Goal: Task Accomplishment & Management: Complete application form

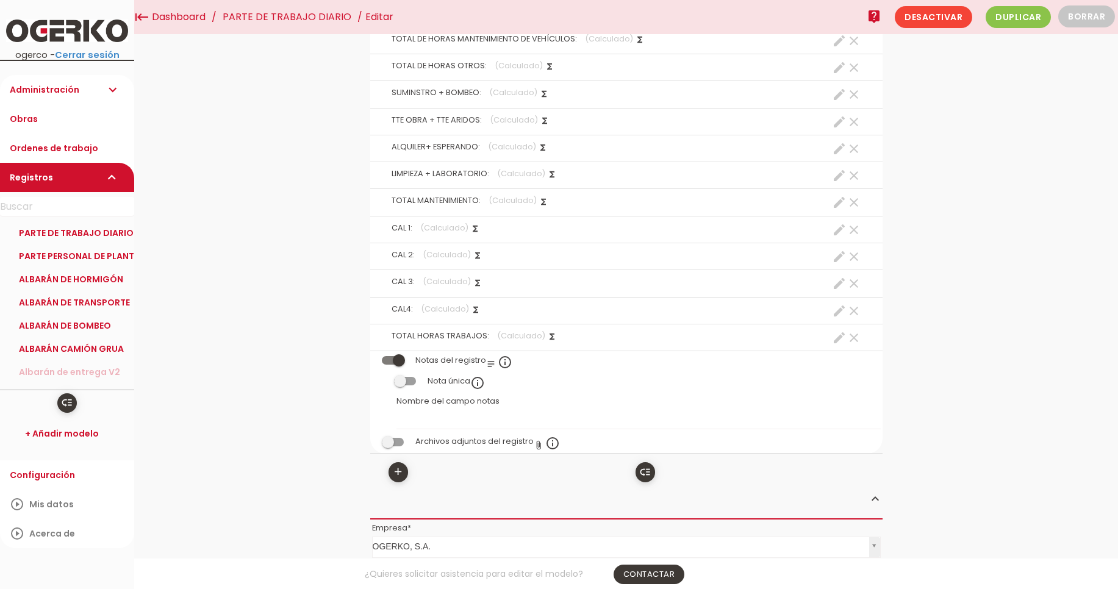
scroll to position [3625, 0]
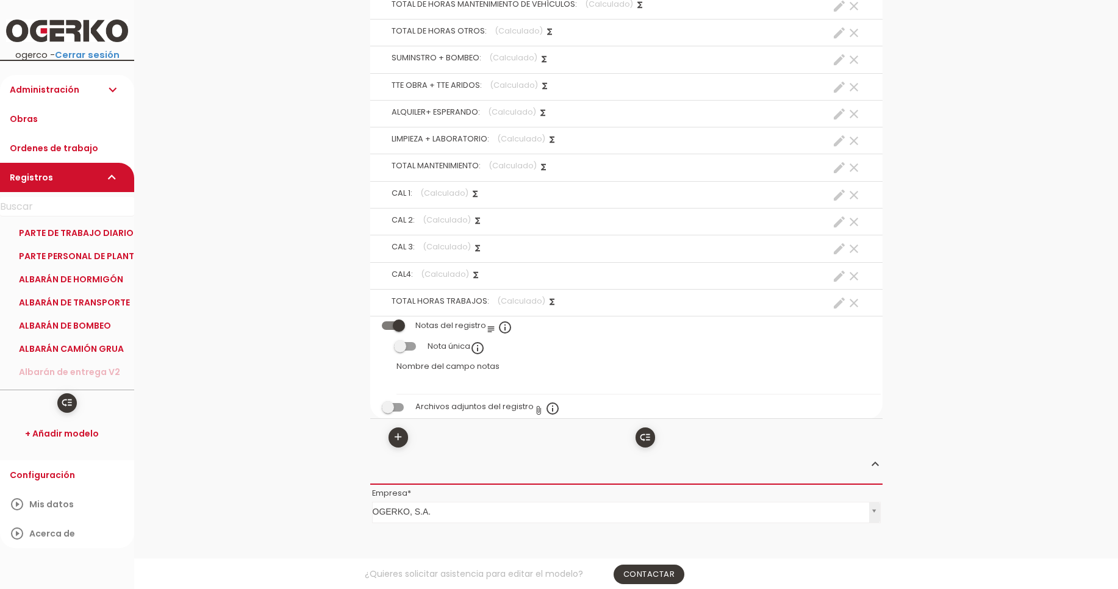
click at [837, 305] on icon "create" at bounding box center [839, 303] width 15 height 15
select select "footer_23"
select select "+"
select select "footer_24"
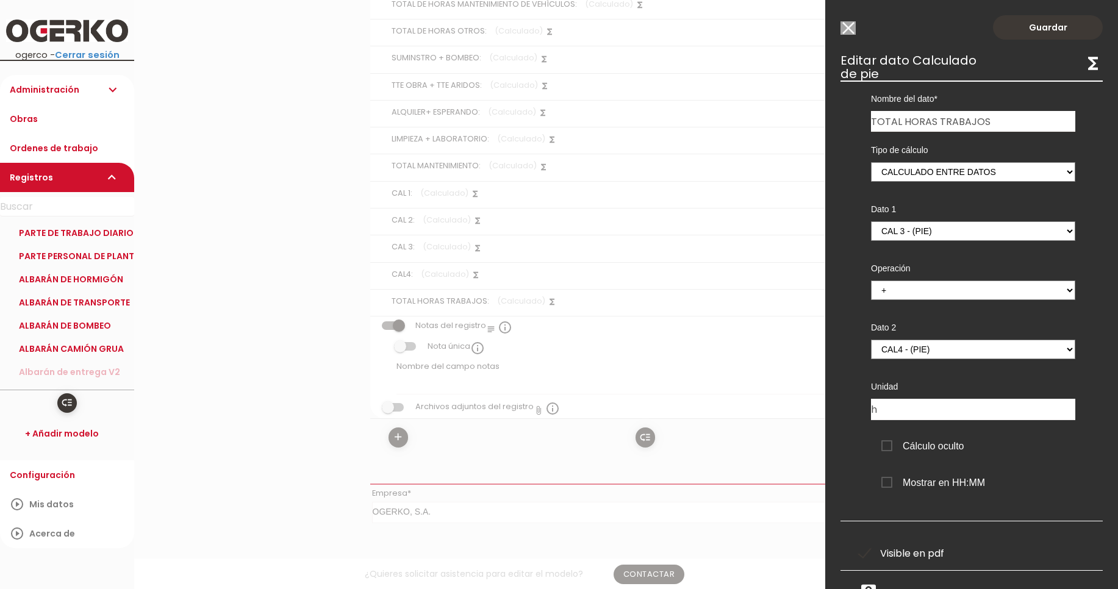
click at [844, 29] on input "Modelo sin Ordenes de trabajo" at bounding box center [847, 27] width 15 height 13
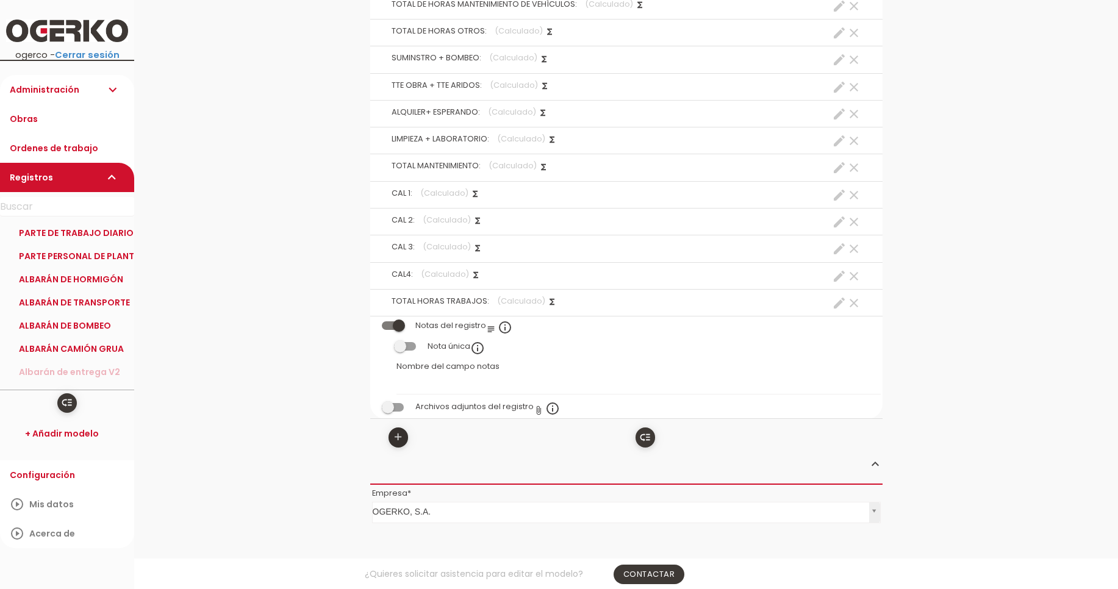
click at [398, 441] on icon "add" at bounding box center [398, 438] width 12 height 20
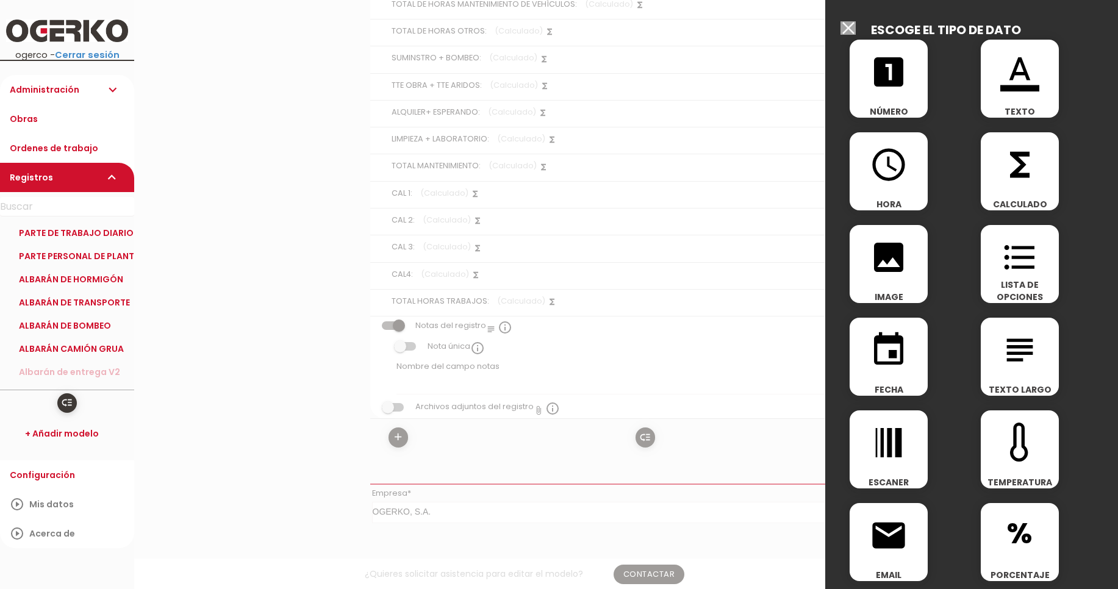
click at [847, 28] on input "Modelo sin Ordenes de trabajo" at bounding box center [847, 27] width 15 height 13
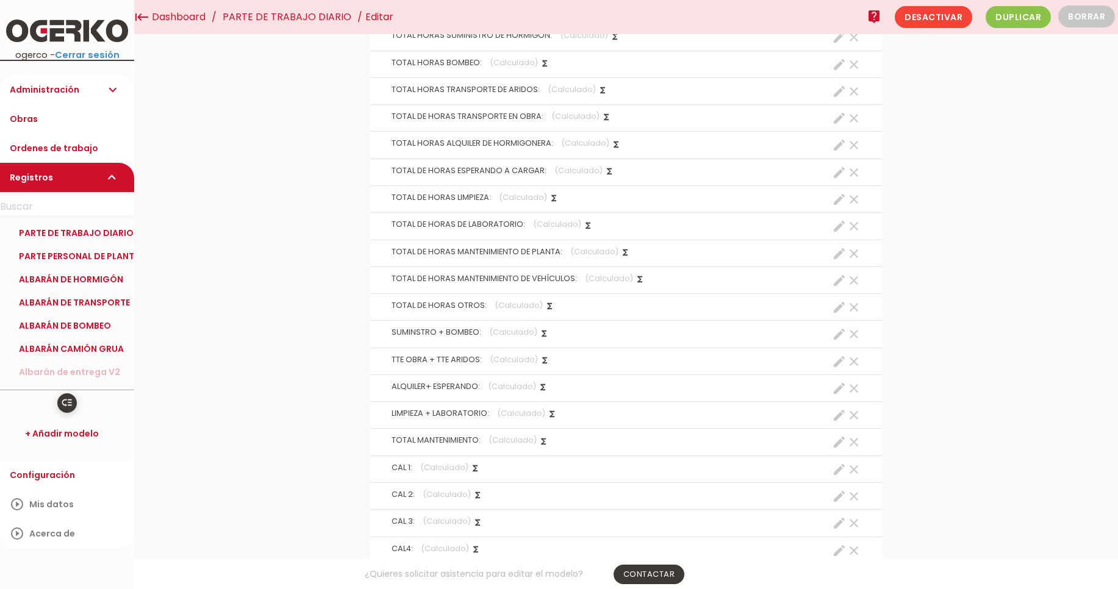
scroll to position [3185, 0]
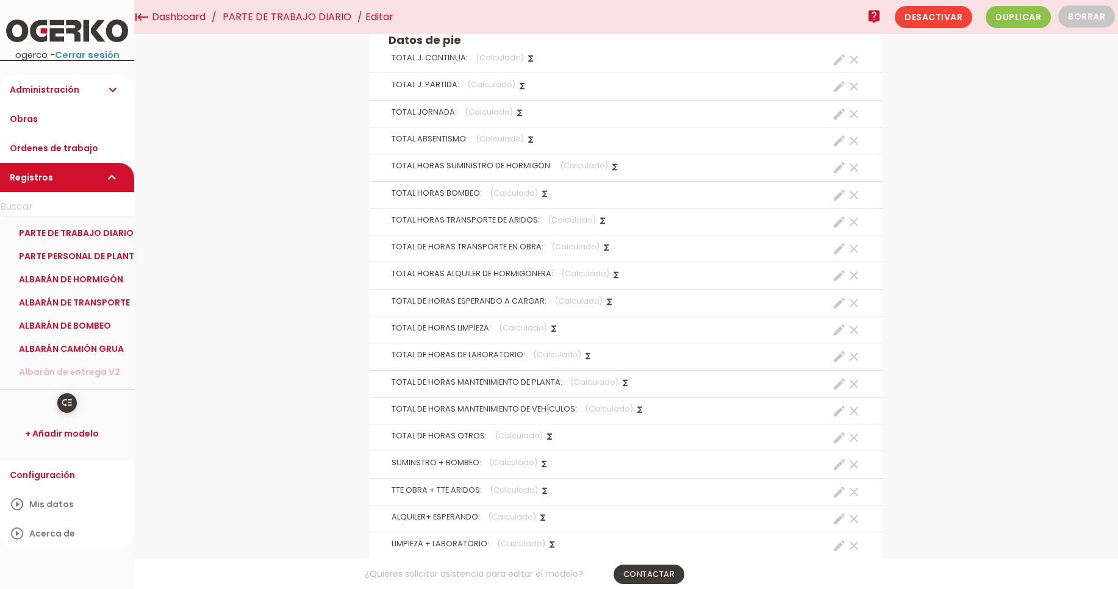
click at [834, 120] on icon "create" at bounding box center [839, 114] width 15 height 15
select select "footer_1"
select select "+"
select select "footer_2"
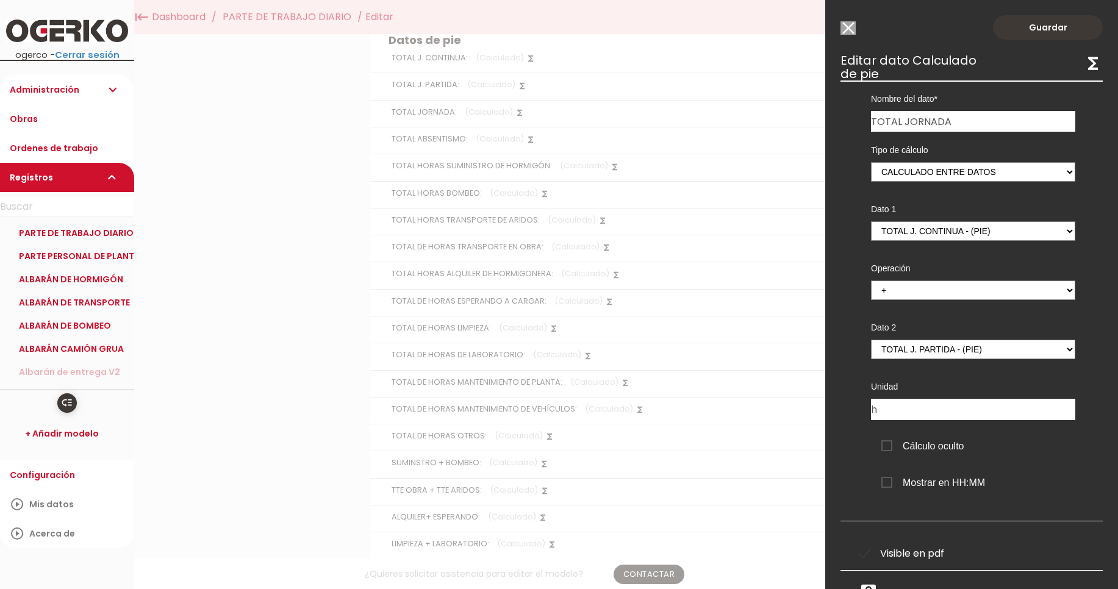
click at [854, 30] on input "Modelo sin Ordenes de trabajo" at bounding box center [847, 27] width 15 height 13
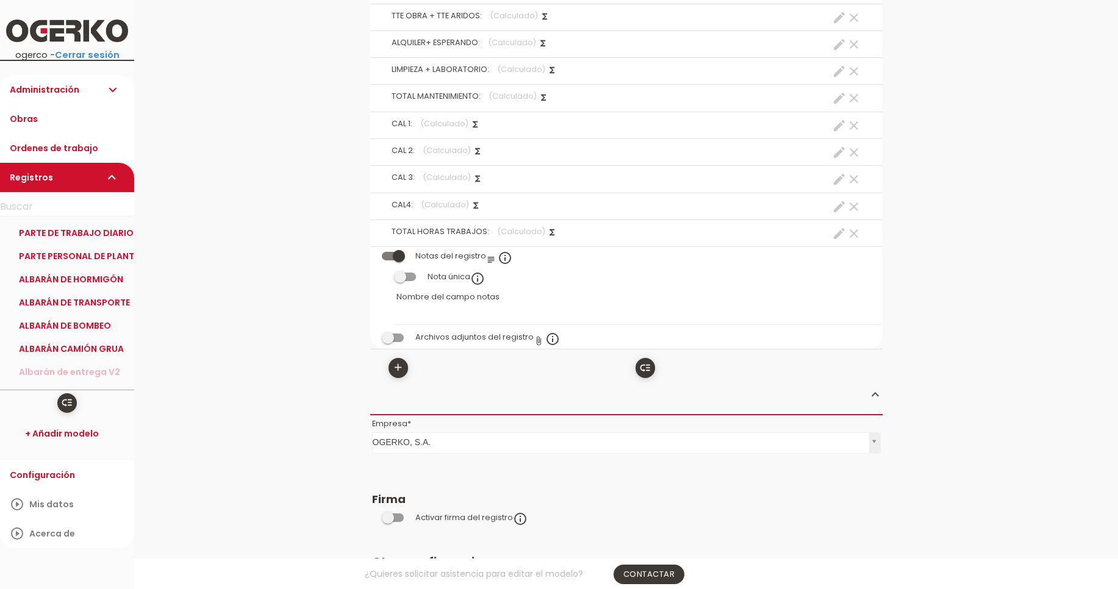
scroll to position [3698, 0]
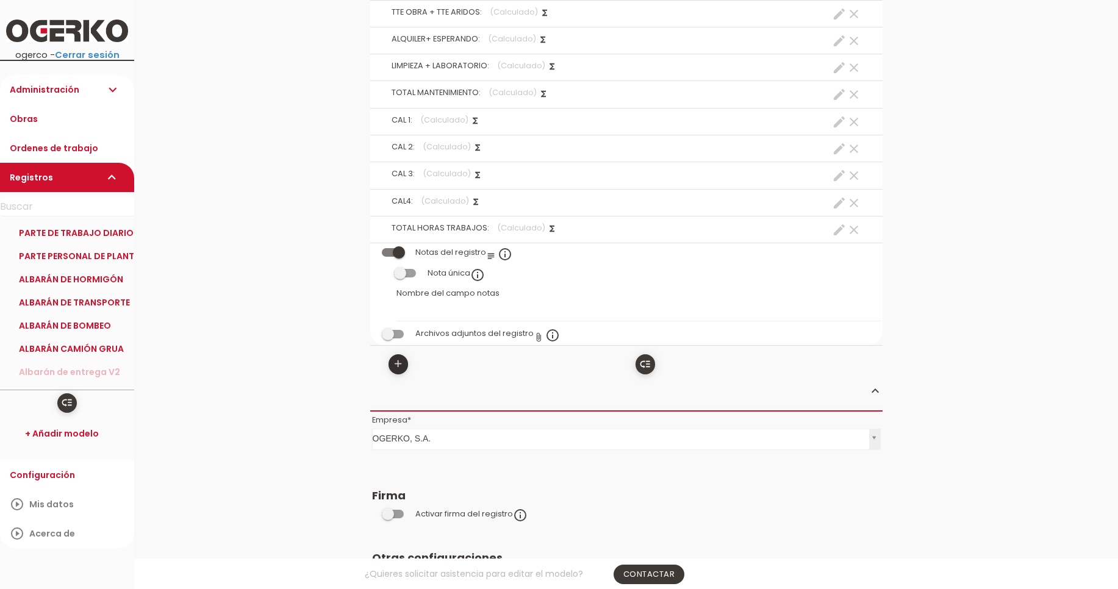
click at [398, 373] on icon "add" at bounding box center [398, 364] width 12 height 20
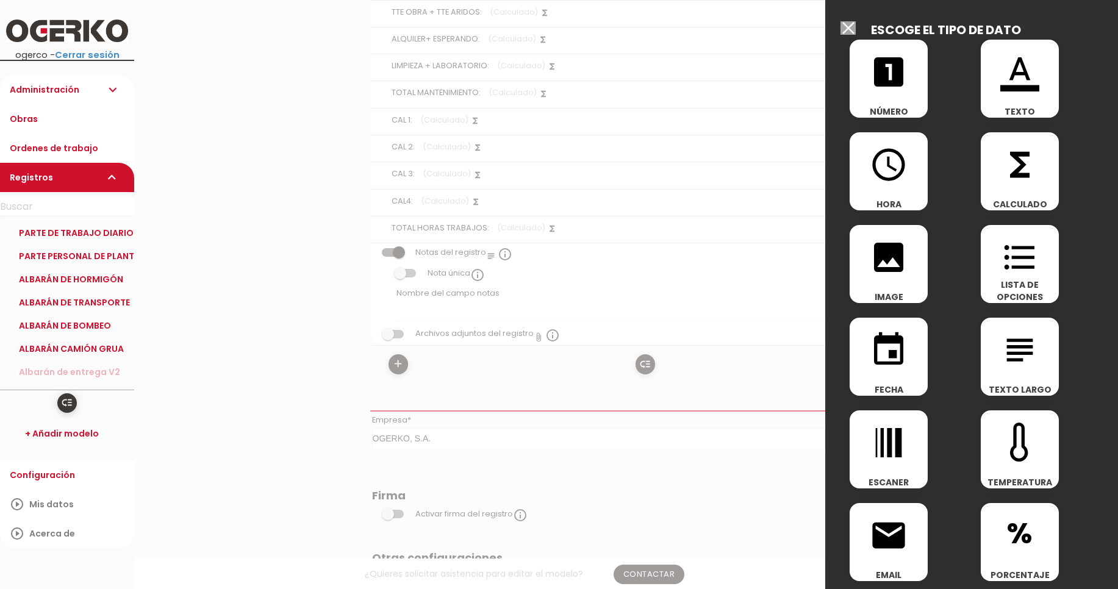
click at [991, 174] on span "functions" at bounding box center [1020, 158] width 78 height 52
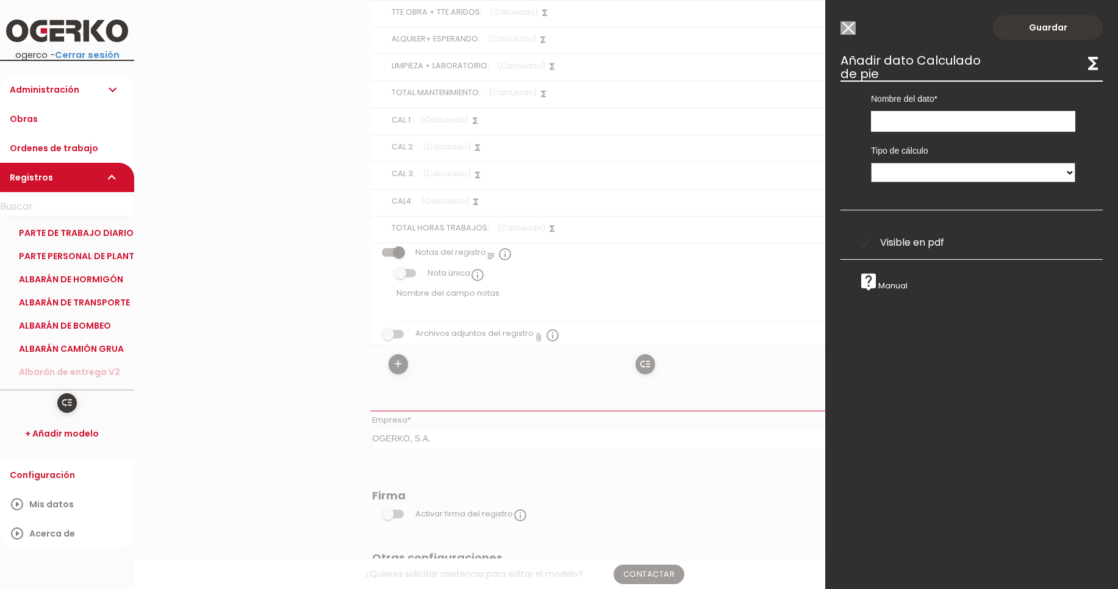
click at [956, 125] on input "text" at bounding box center [973, 121] width 204 height 21
type input "TOTAL JORNADA"
click at [871, 163] on select "Suma de totales Calculado entre datos" at bounding box center [973, 173] width 204 height 20
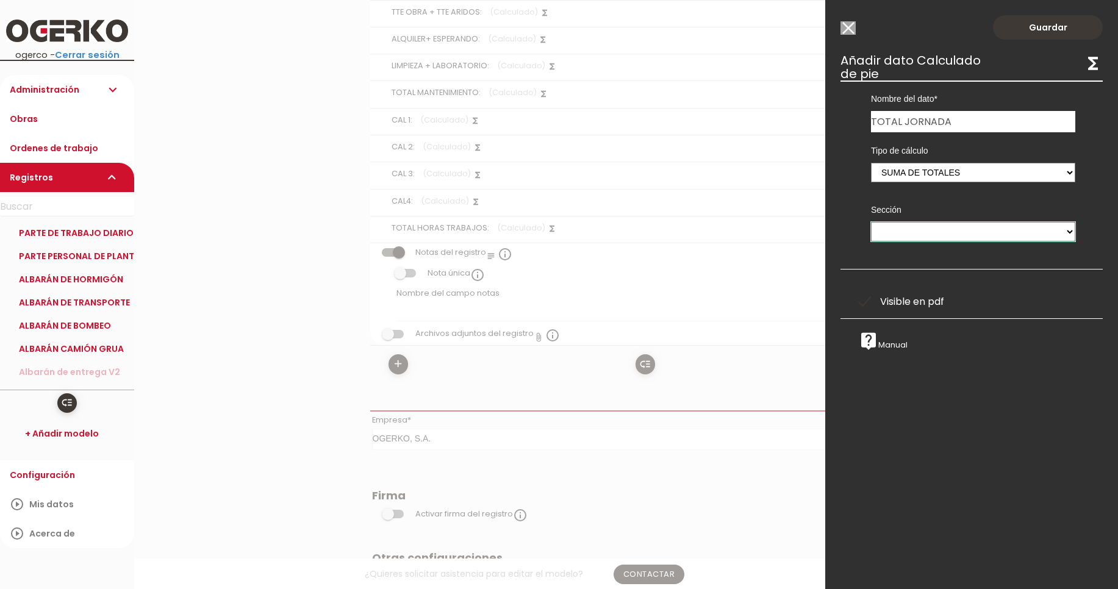
drag, startPoint x: 971, startPoint y: 229, endPoint x: 946, endPoint y: 176, distance: 58.7
click at [946, 176] on div "Tipo de cálculo Suma de totales Calculado entre datos Sección JORNADA PARTIDA J…" at bounding box center [973, 191] width 241 height 118
select select "1"
click at [871, 163] on select "Suma de totales Calculado entre datos" at bounding box center [973, 173] width 204 height 20
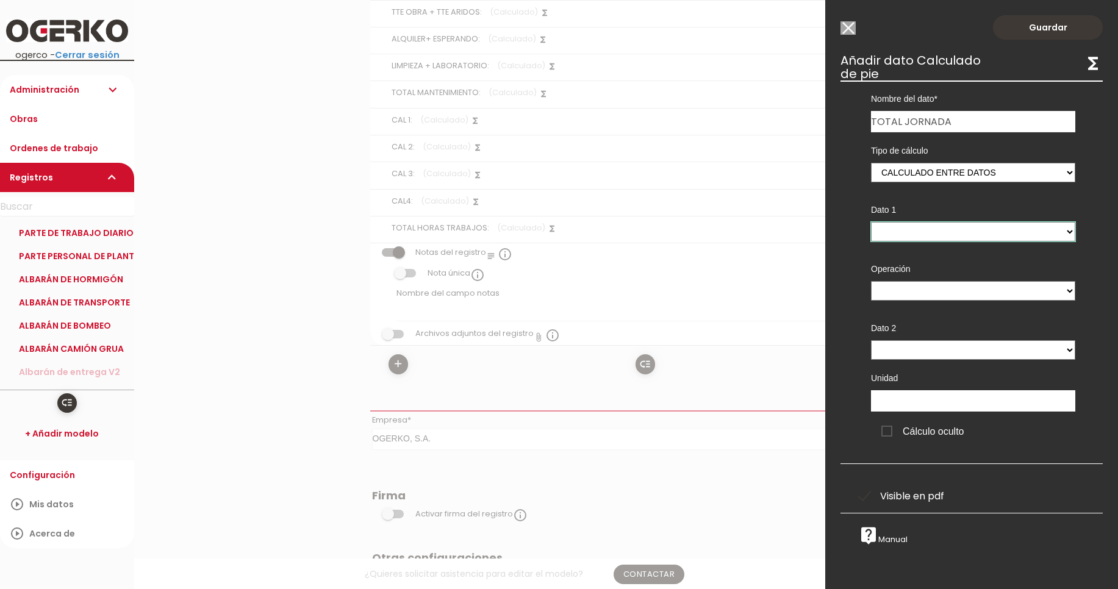
select select "footer_3"
click at [871, 222] on select "TOTAL J. CONTINUA - (pie) TOTAL J. PARTIDA - (pie) TOTAL JORNADA - (pie) TOTAL …" at bounding box center [973, 232] width 204 height 20
select select "+"
click at [871, 281] on select "+ - * /" at bounding box center [973, 291] width 204 height 20
select select "footer_4"
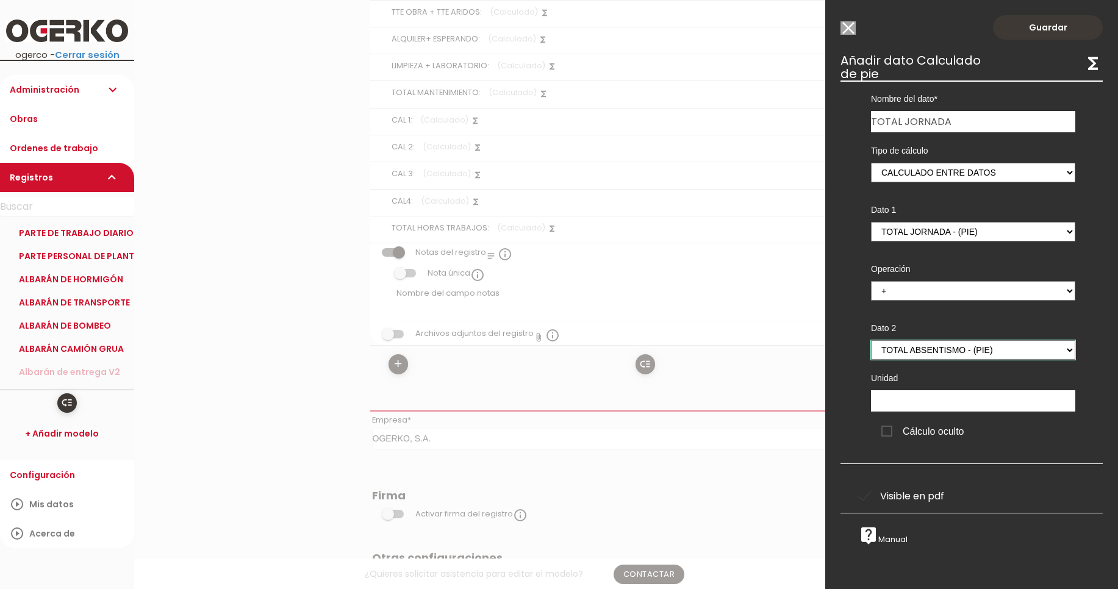
click at [871, 340] on select "TOTAL J. CONTINUA - (pie) TOTAL J. PARTIDA - (pie) TOTAL JORNADA - (pie) TOTAL …" at bounding box center [973, 350] width 204 height 20
click at [980, 399] on input "text" at bounding box center [973, 400] width 204 height 21
type input "h"
click at [1037, 26] on link "Guardar" at bounding box center [1048, 27] width 110 height 24
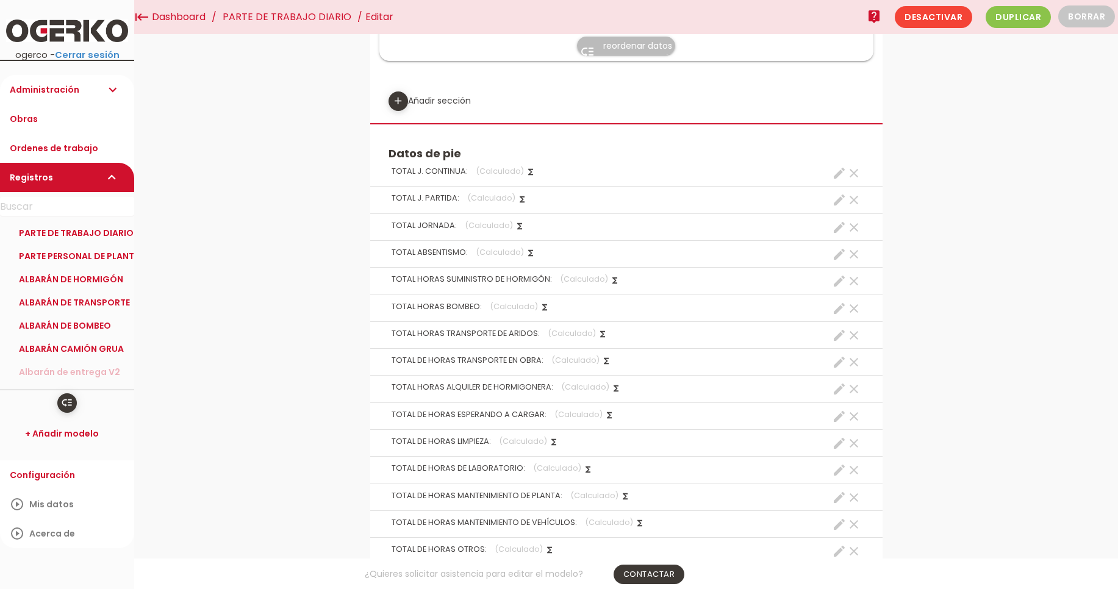
scroll to position [3039, 0]
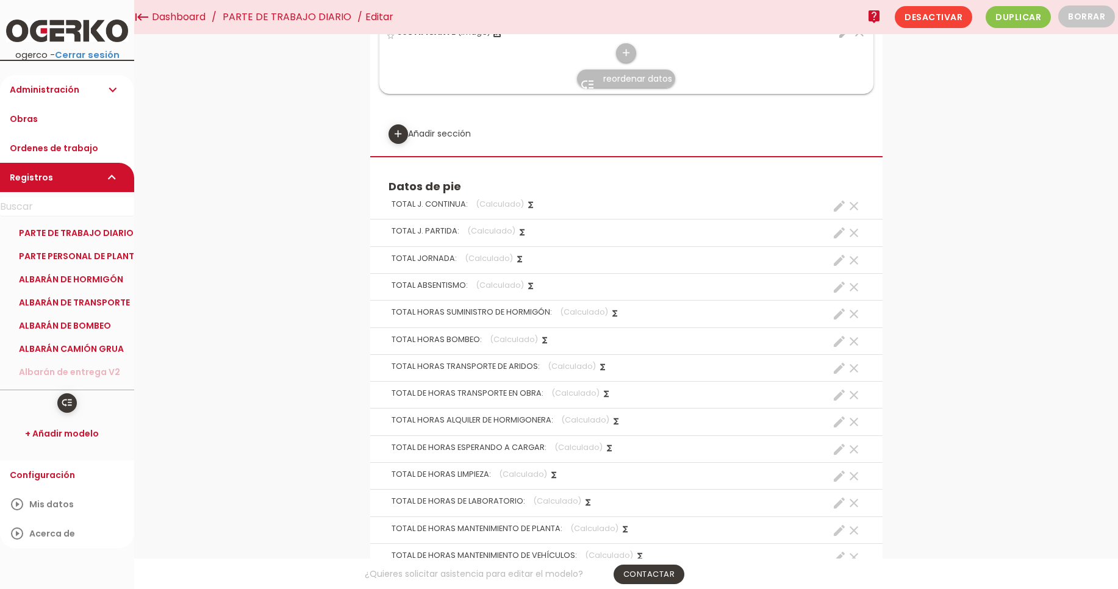
click at [836, 264] on icon "create" at bounding box center [839, 260] width 15 height 15
select select "footer_1"
select select "+"
select select "footer_2"
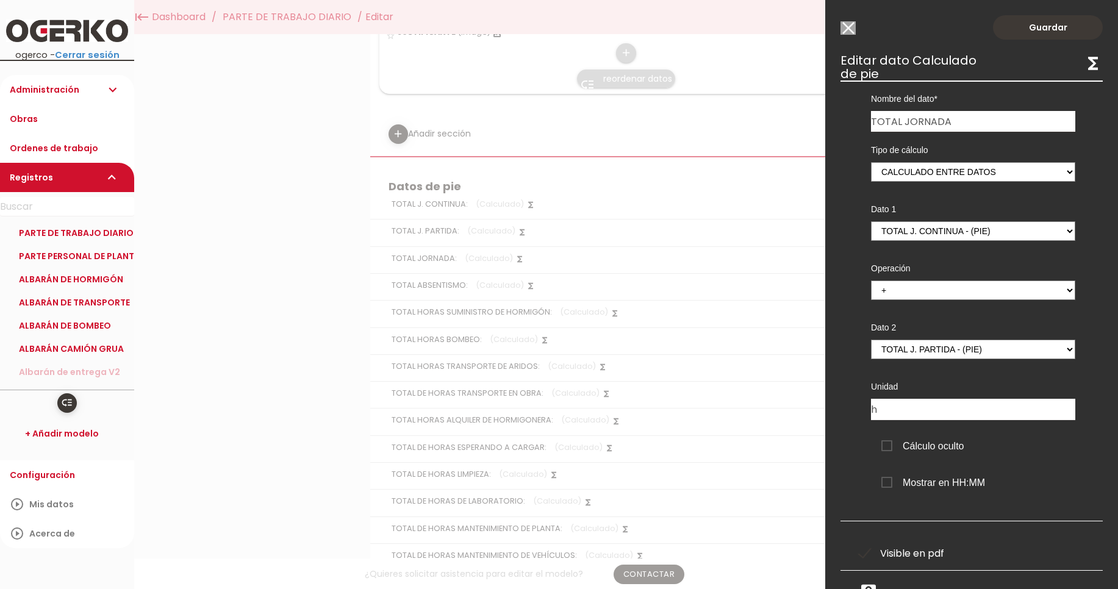
click at [937, 447] on span "Cálculo oculto" at bounding box center [922, 446] width 83 height 15
click at [0, 0] on input "Cálculo oculto" at bounding box center [0, 0] width 0 height 0
click at [1039, 28] on link "Guardar" at bounding box center [1048, 27] width 110 height 24
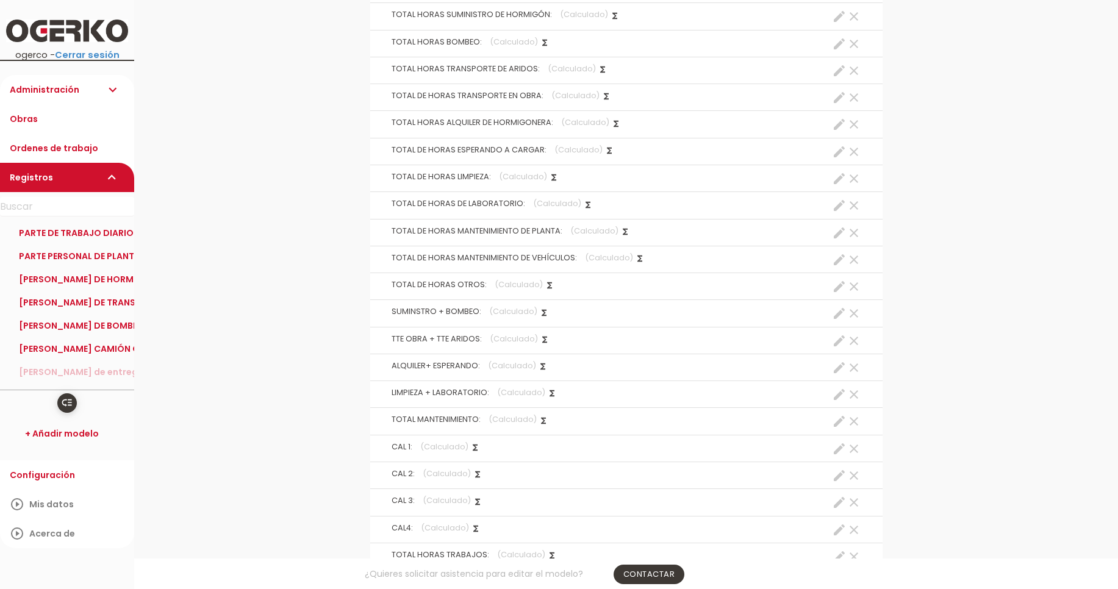
scroll to position [3546, 0]
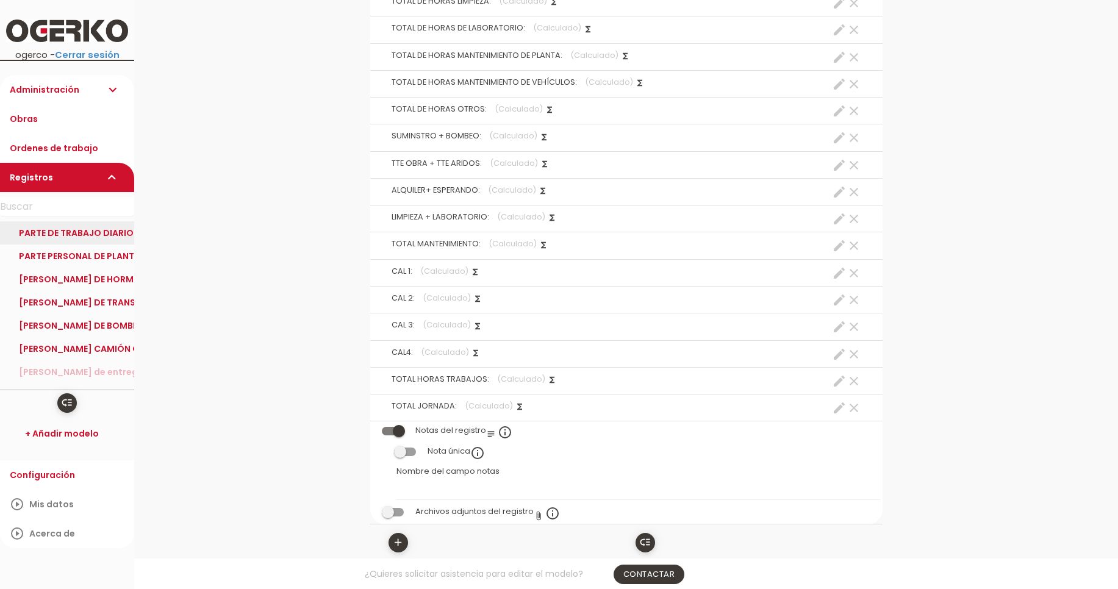
click at [94, 237] on link "PARTE DE TRABAJO DIARIO" at bounding box center [67, 232] width 134 height 23
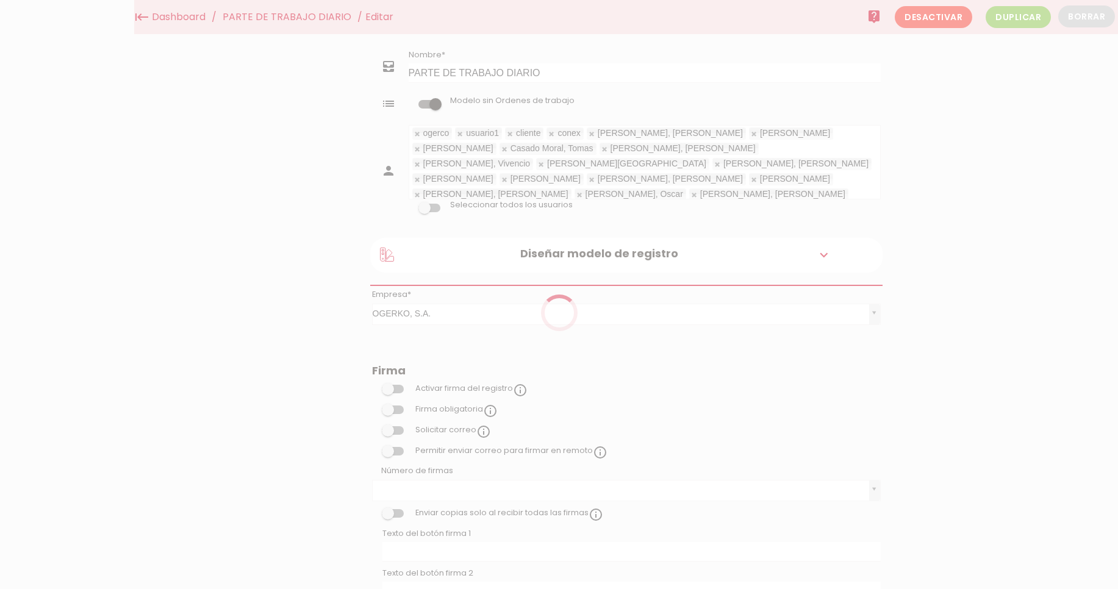
scroll to position [308, 0]
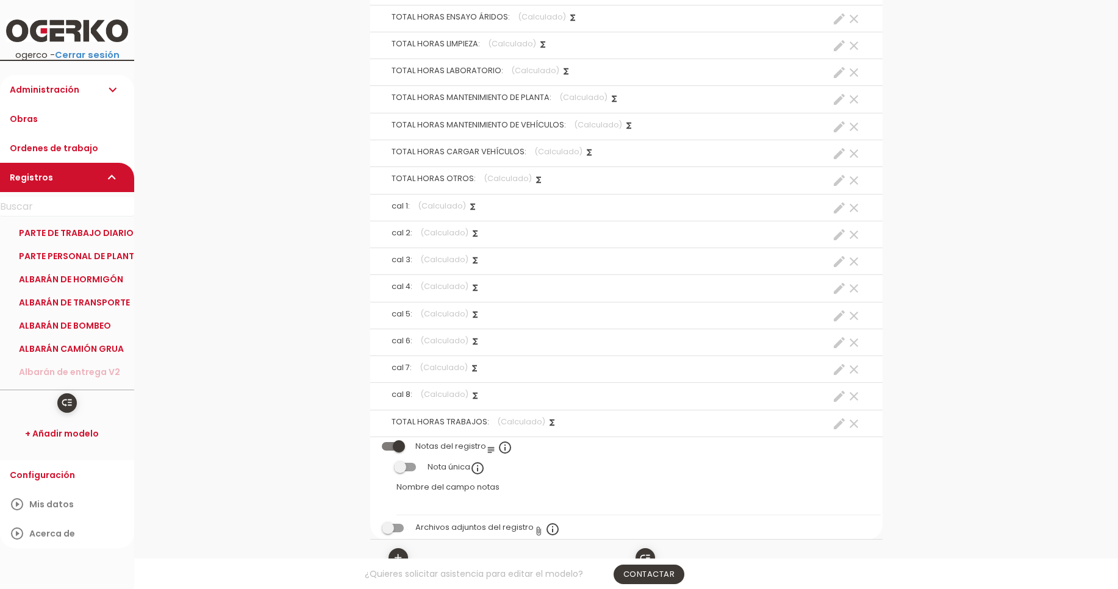
scroll to position [2927, 0]
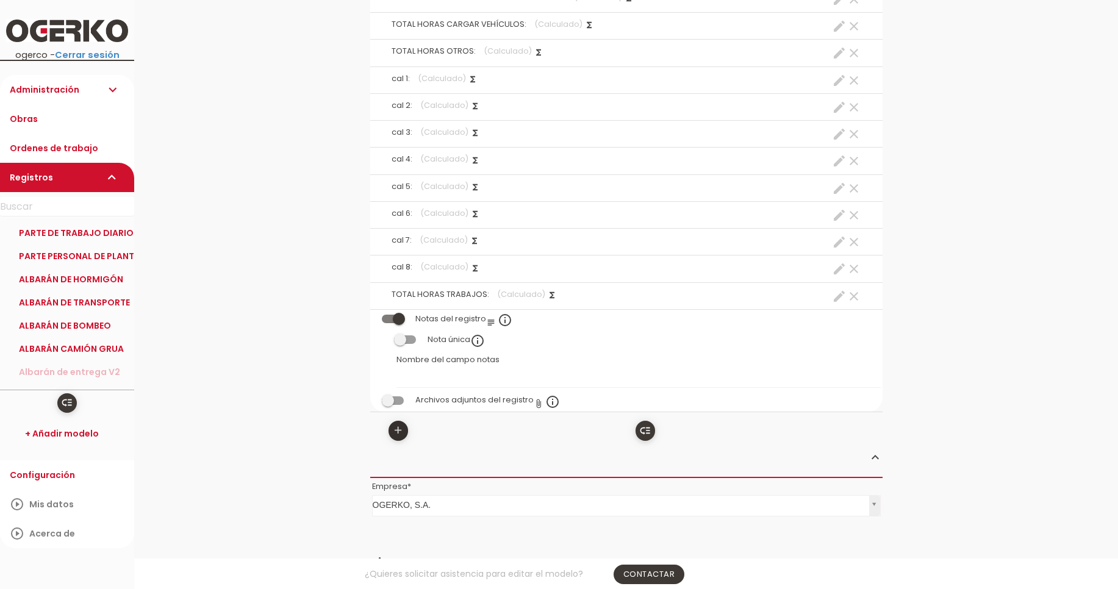
click at [399, 424] on icon "add" at bounding box center [398, 431] width 12 height 20
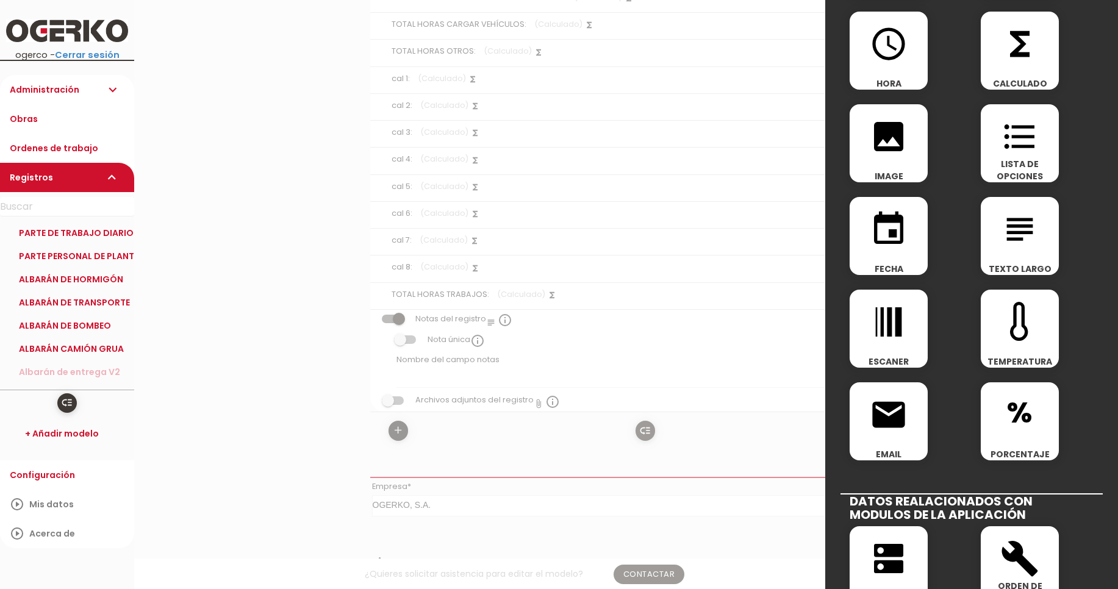
scroll to position [0, 0]
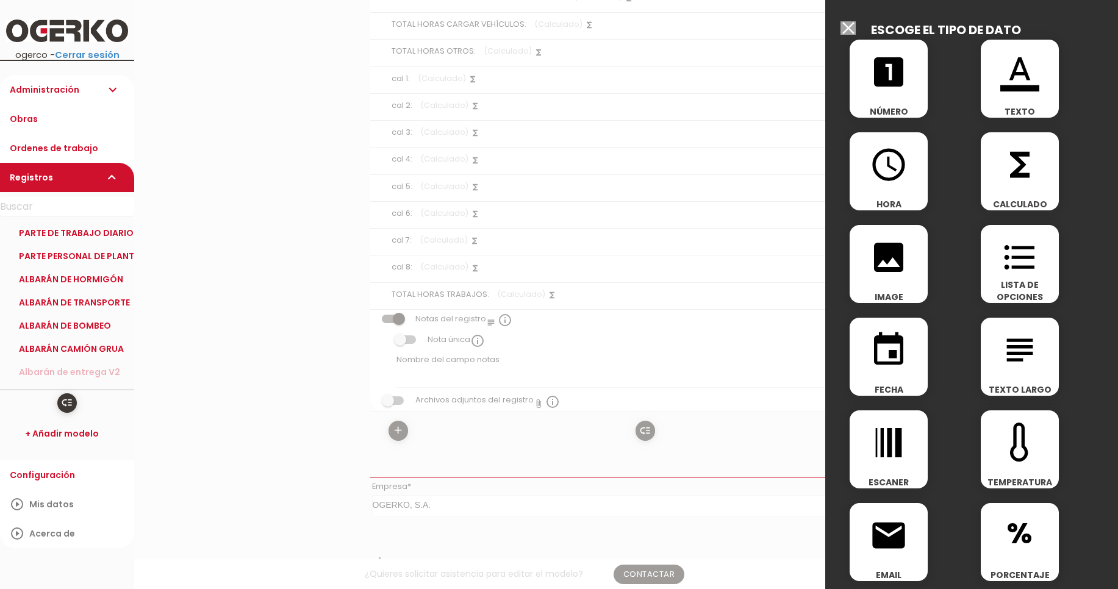
click at [1017, 179] on icon "functions" at bounding box center [1019, 164] width 39 height 39
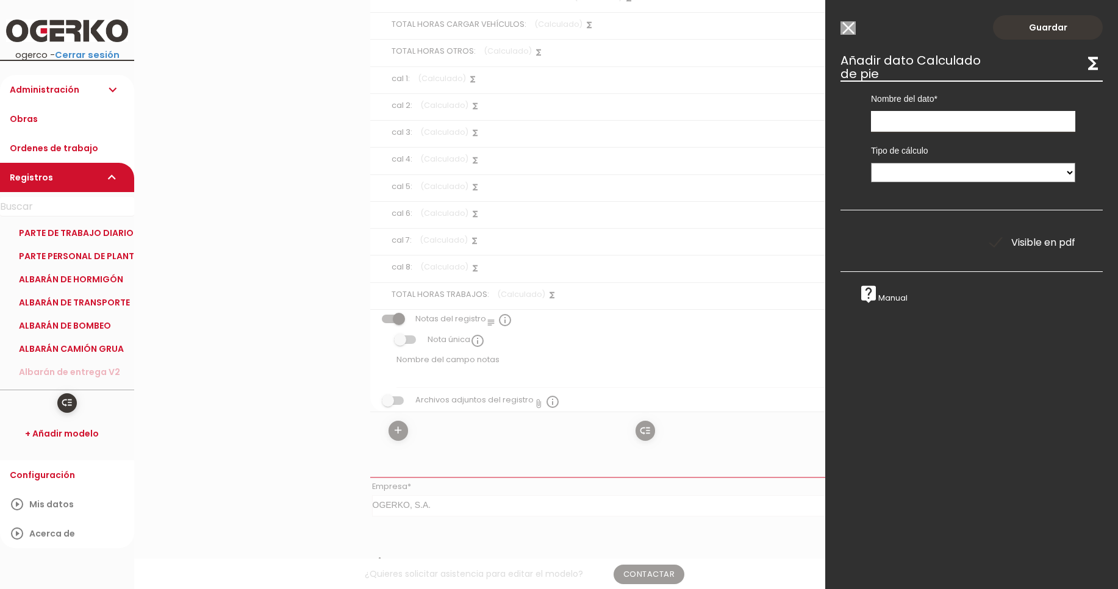
click at [927, 123] on input "text" at bounding box center [973, 121] width 204 height 21
type input "TOTAL HORAS TRABAJOS"
select select "1"
click at [871, 163] on select "Suma de totales Calculado entre datos" at bounding box center [973, 173] width 204 height 20
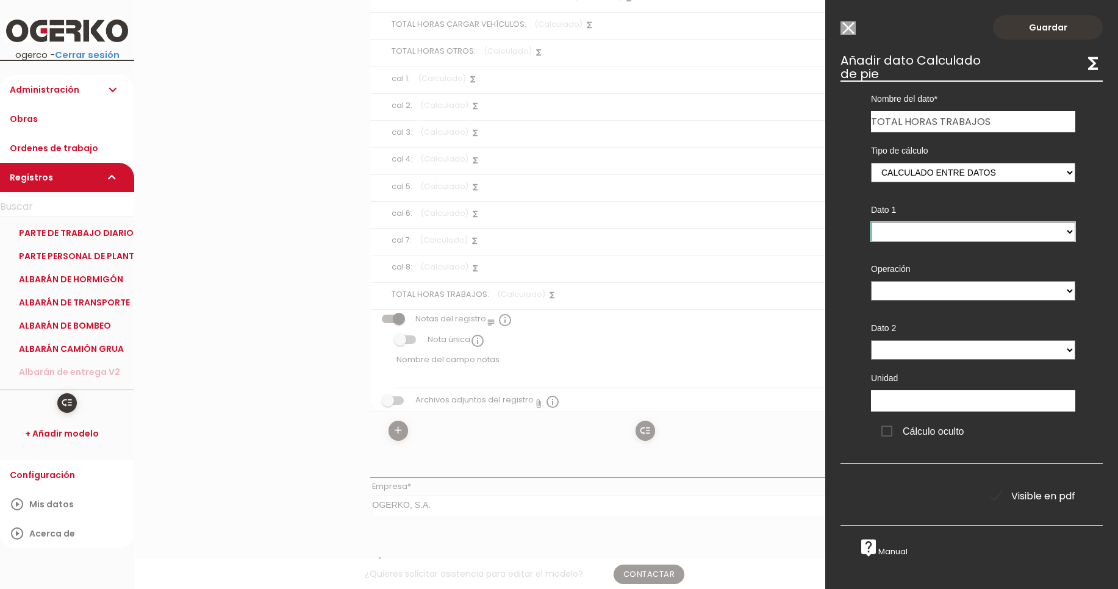
select select "footer_4"
click at [871, 222] on select "TOTAL J. CONTINUA - (pie) TOTAL J. PARTIDA - (pie) TOTAL JORNADA - (pie) TOTAL …" at bounding box center [973, 232] width 204 height 20
select select "+"
click at [871, 281] on select "+ - * /" at bounding box center [973, 291] width 204 height 20
select select "footer_23"
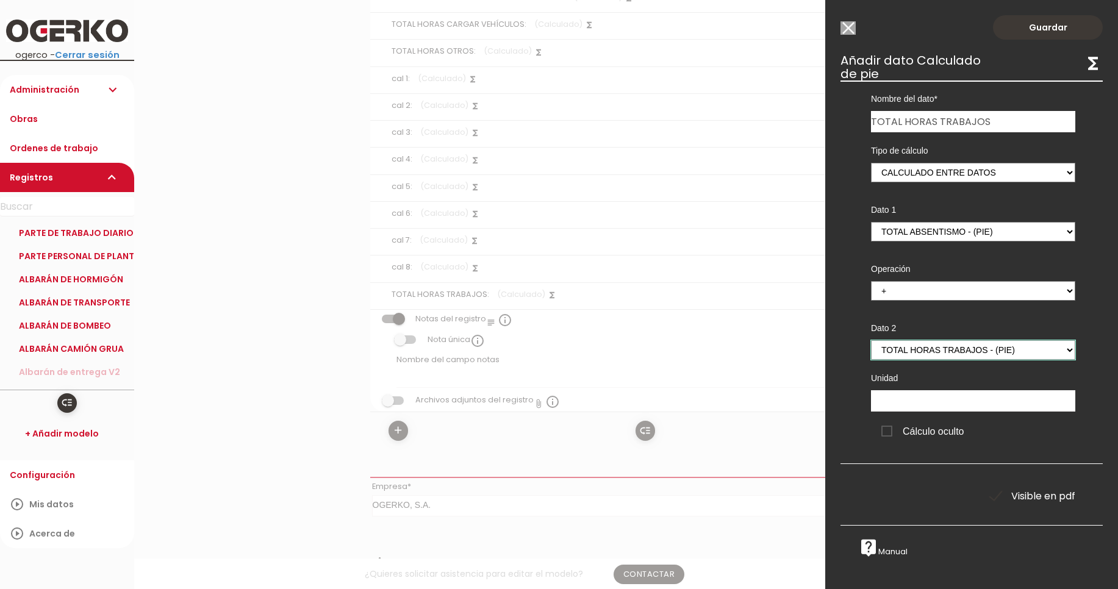
click at [871, 340] on select "TOTAL J. CONTINUA - (pie) TOTAL J. PARTIDA - (pie) TOTAL JORNADA - (pie) TOTAL …" at bounding box center [973, 350] width 204 height 20
click at [931, 396] on input "text" at bounding box center [973, 400] width 204 height 21
type input "H"
click at [1027, 32] on link "Guardar" at bounding box center [1048, 27] width 110 height 24
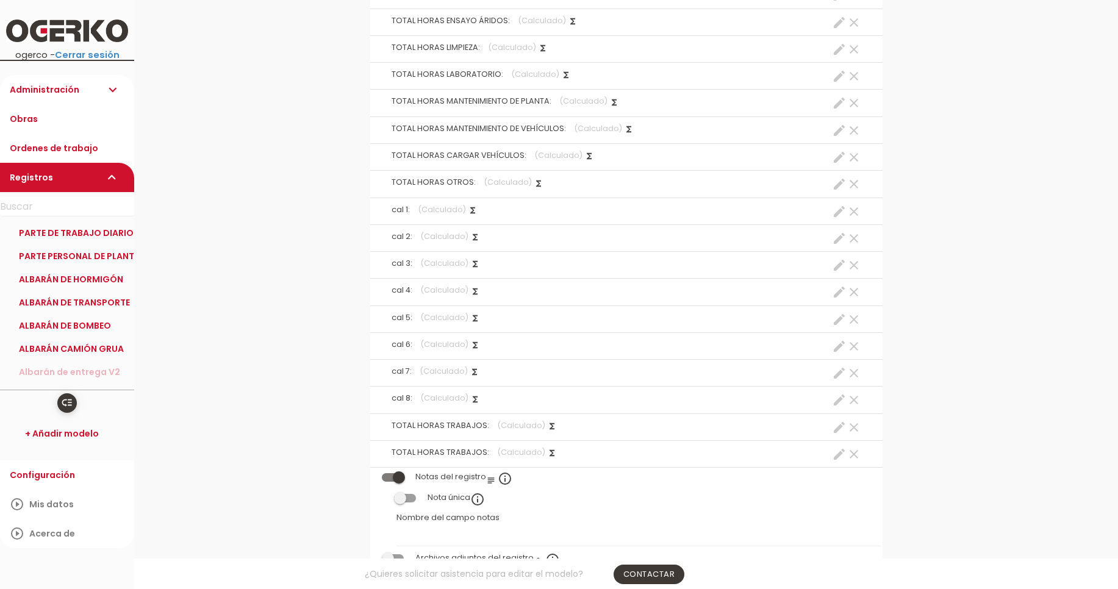
scroll to position [3016, 0]
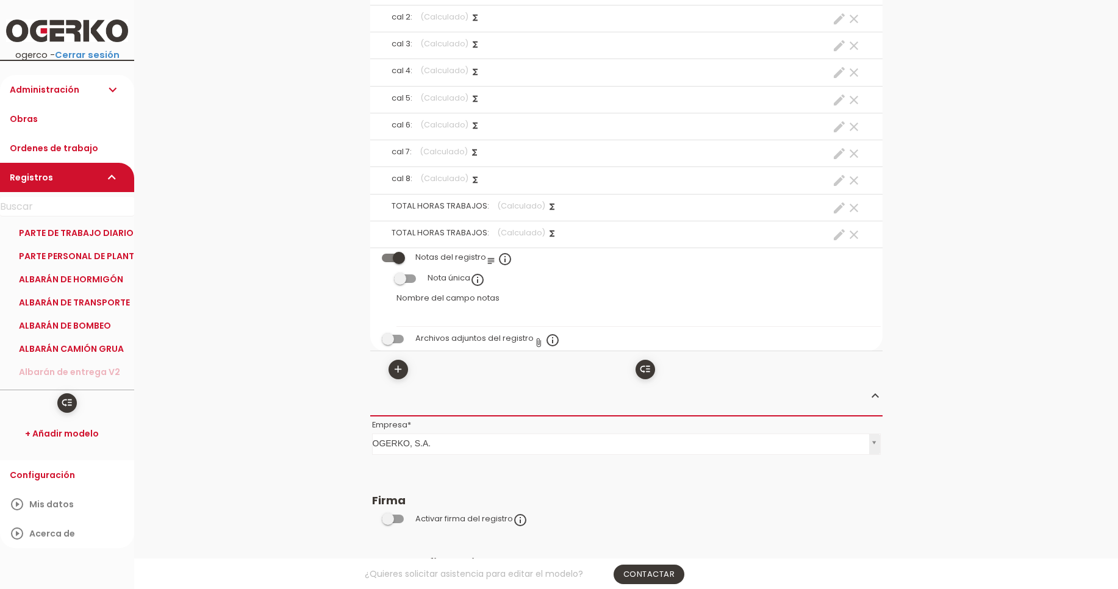
click at [857, 239] on icon "clear" at bounding box center [854, 234] width 15 height 15
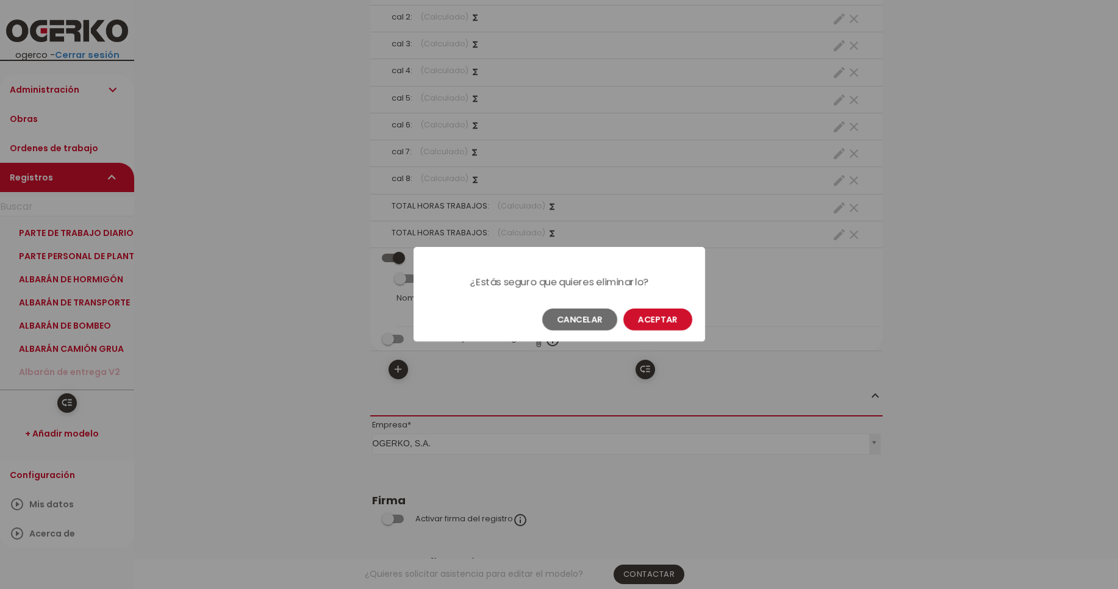
scroll to position [0, 0]
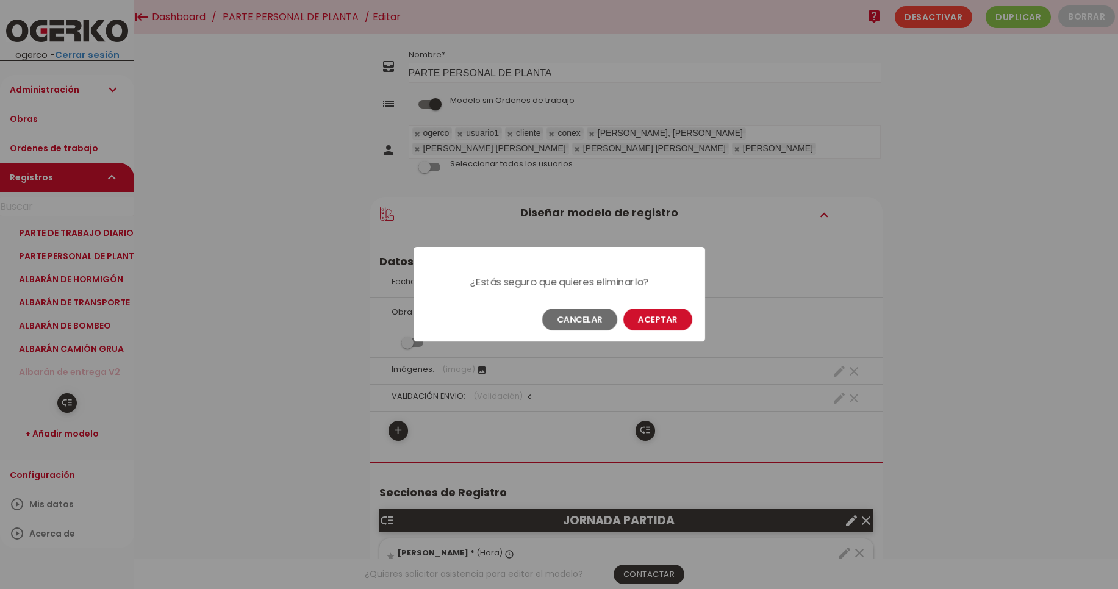
click at [668, 318] on button "Aceptar" at bounding box center [657, 320] width 69 height 22
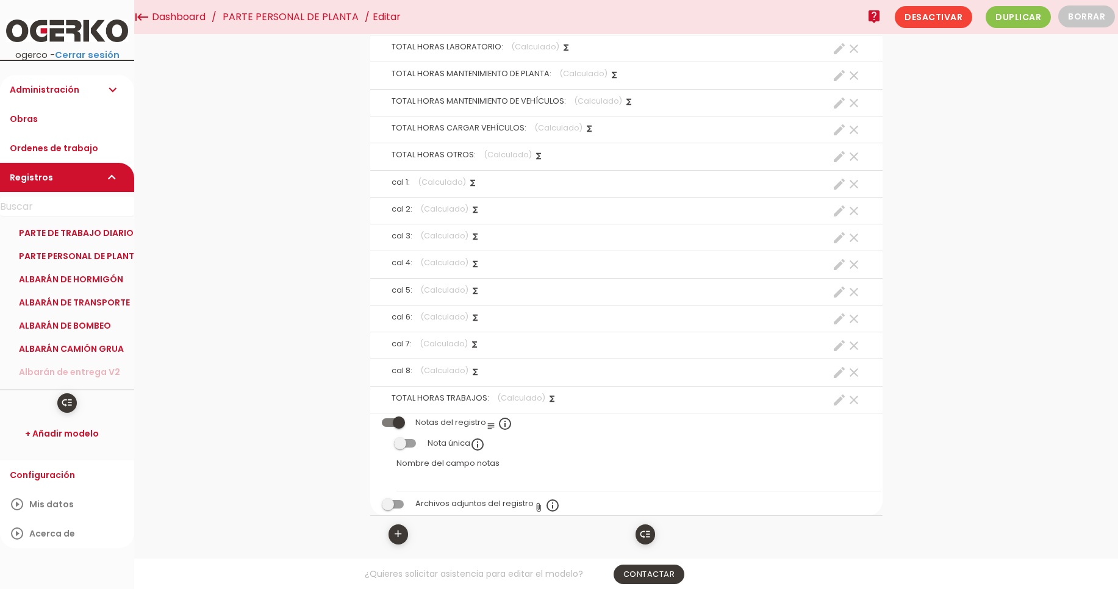
scroll to position [2771, 0]
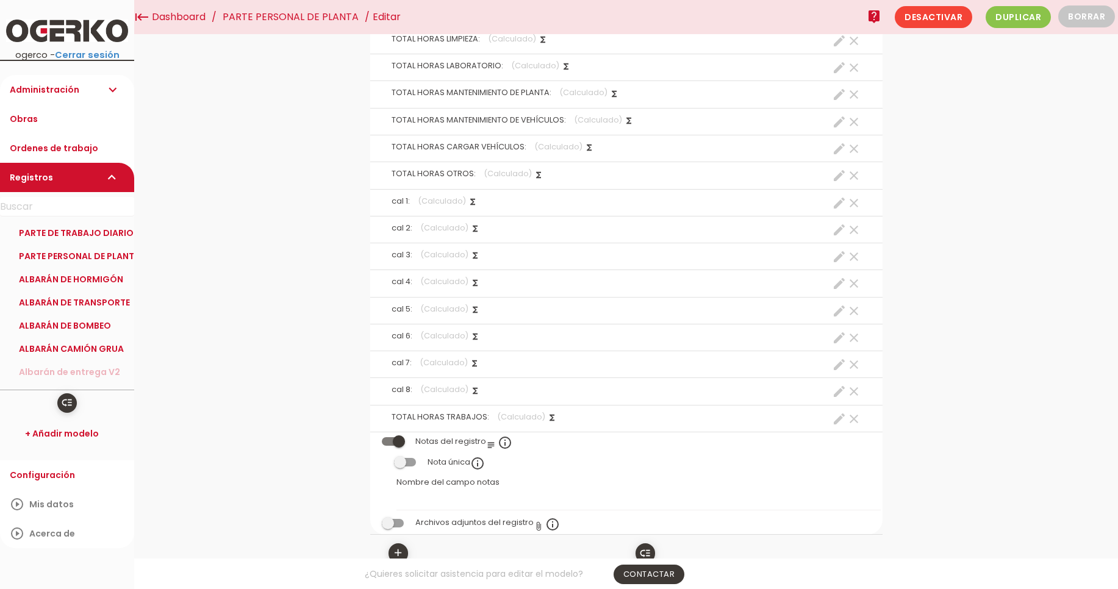
click at [833, 419] on icon "create" at bounding box center [839, 419] width 15 height 15
select select "footer_21"
select select "+"
select select "footer_22"
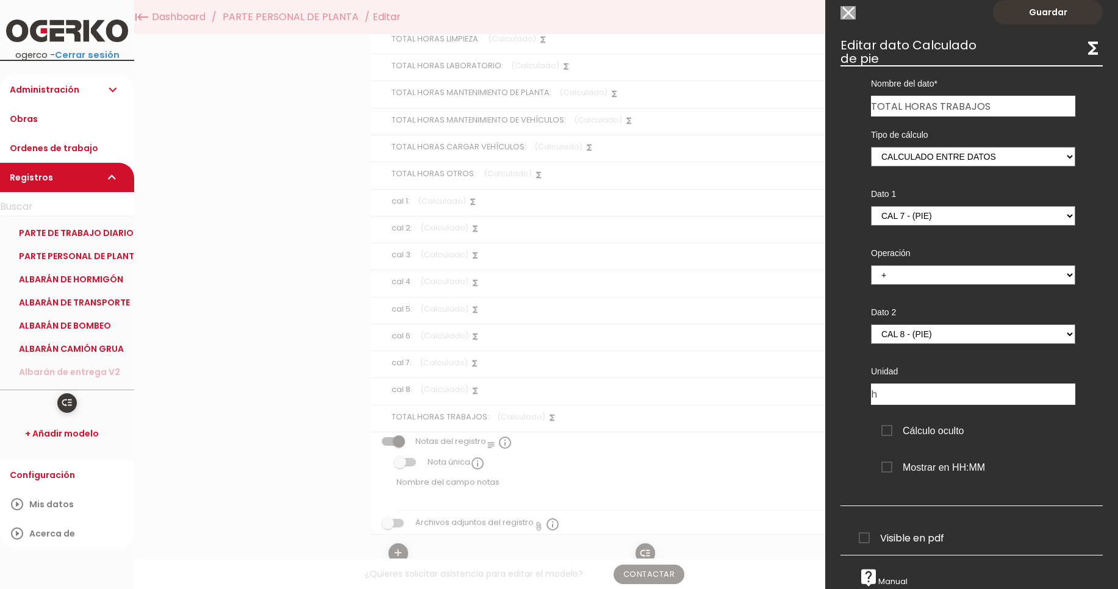
scroll to position [0, 0]
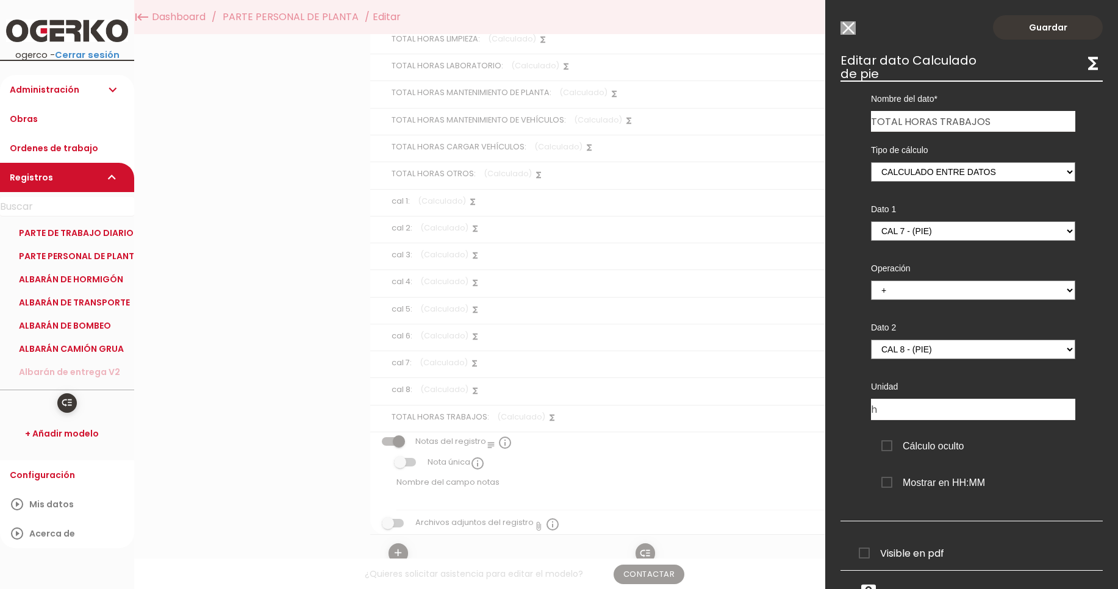
click at [851, 28] on input "Modelo sin Ordenes de trabajo" at bounding box center [847, 27] width 15 height 13
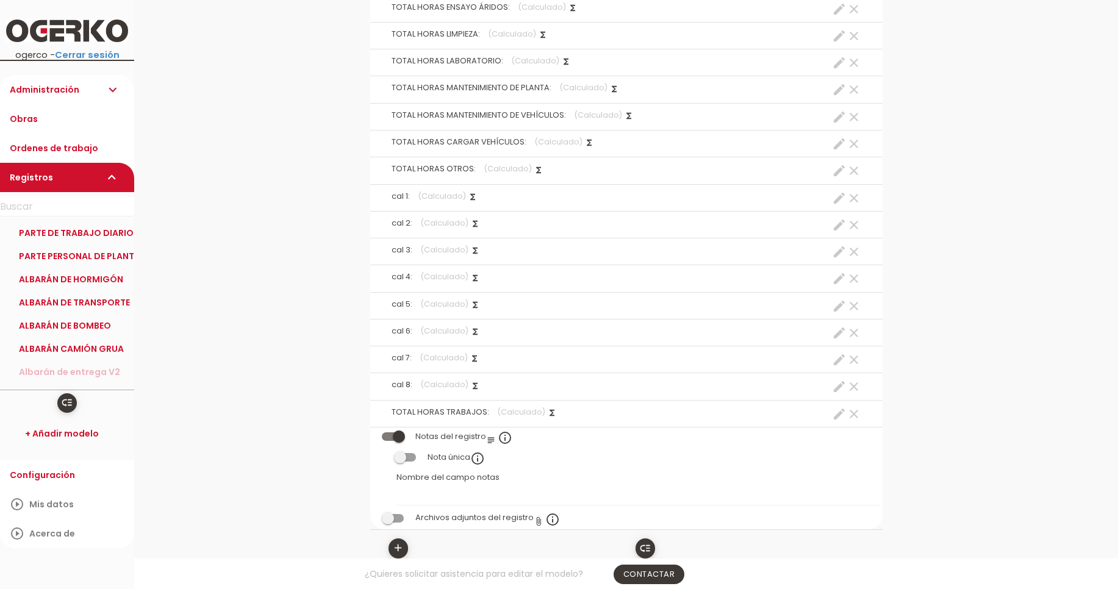
scroll to position [2867, 0]
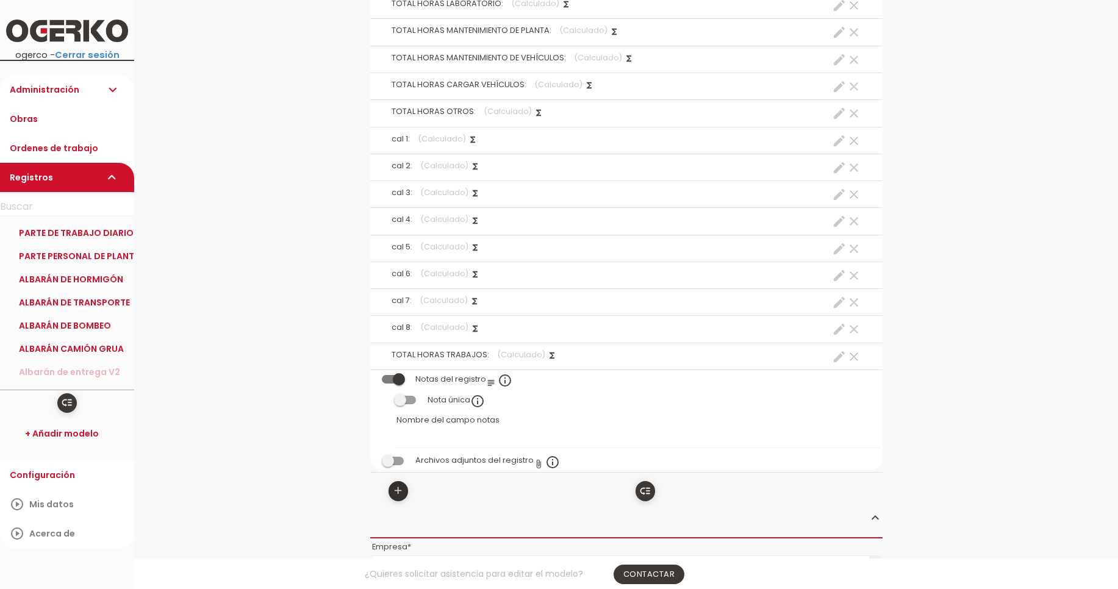
click at [399, 490] on icon "add" at bounding box center [398, 491] width 12 height 20
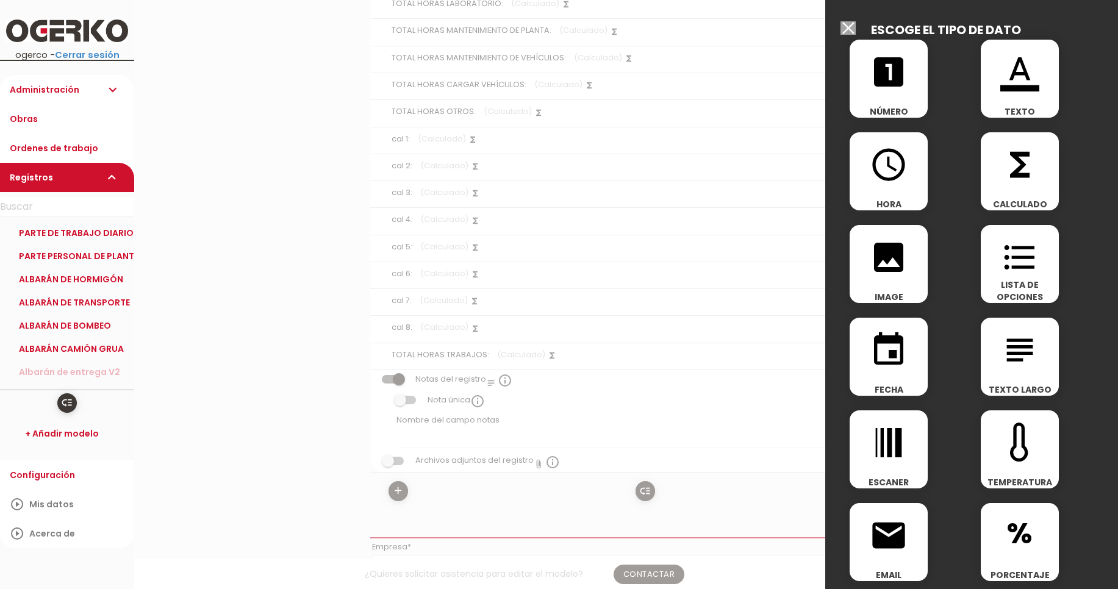
click at [1001, 175] on icon "functions" at bounding box center [1019, 164] width 39 height 39
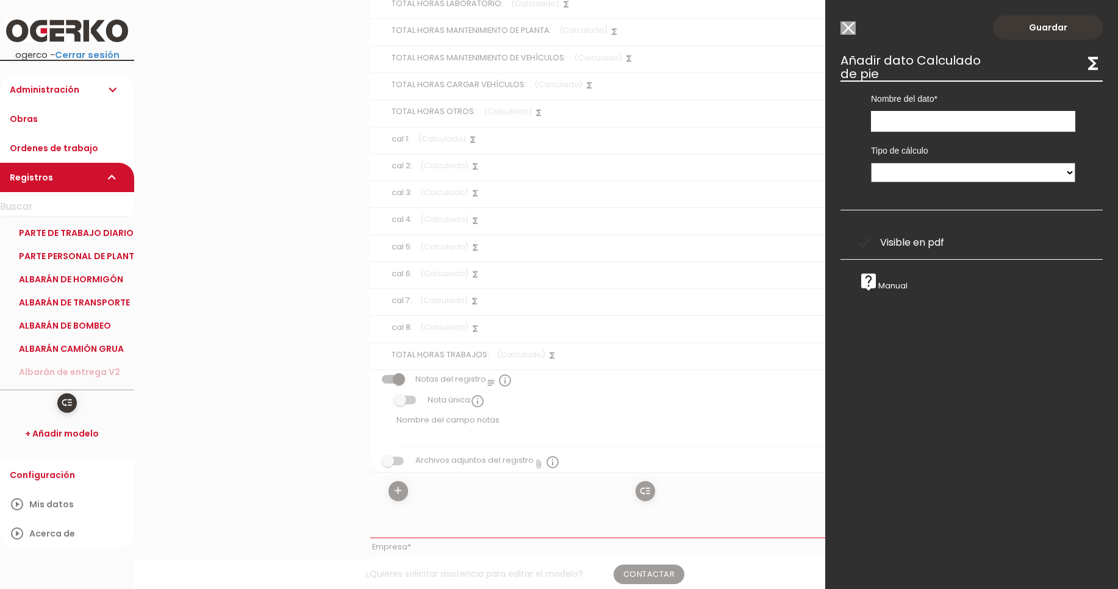
click at [934, 121] on input "text" at bounding box center [973, 121] width 204 height 21
type input "t"
type input "TOTAL JORNADA"
select select "1"
click at [871, 163] on select "Suma de totales Calculado entre datos" at bounding box center [973, 173] width 204 height 20
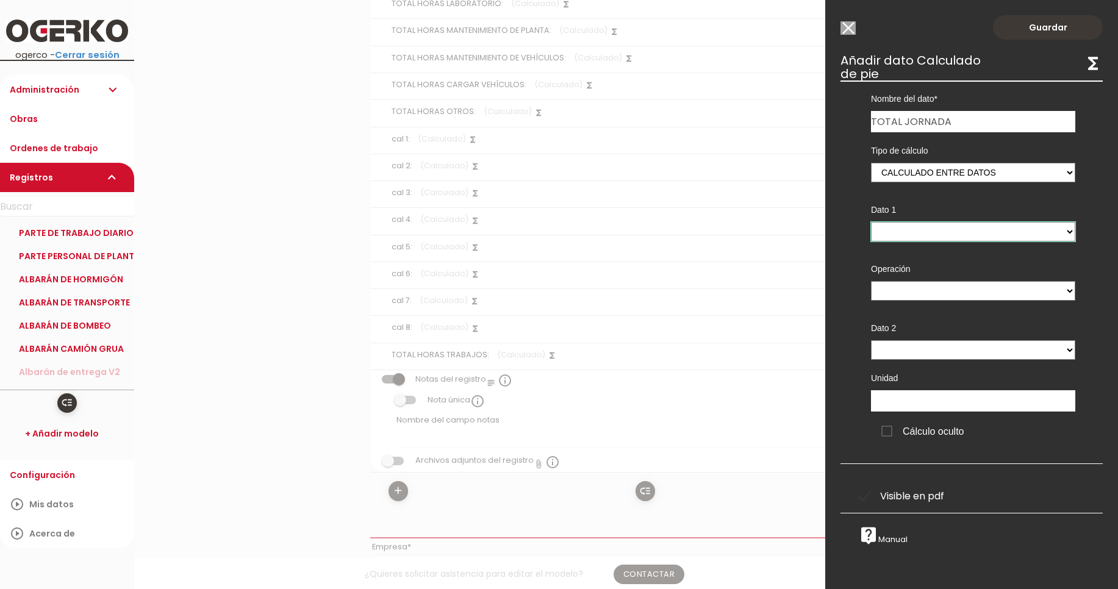
select select "footer_3"
click at [871, 222] on select "TOTAL J. CONTINUA - (pie) TOTAL J. PARTIDA - (pie) TOTAL JORNADA - (pie) TOTAL …" at bounding box center [973, 232] width 204 height 20
drag, startPoint x: 923, startPoint y: 288, endPoint x: 865, endPoint y: 37, distance: 258.6
click at [868, 41] on div "Guardar ESCOGE EL TIPO DE DATO looks_one NÚMERO format_color_text TEXTO access_…" at bounding box center [971, 294] width 293 height 589
click at [845, 25] on input "Modelo sin Ordenes de trabajo" at bounding box center [847, 27] width 15 height 13
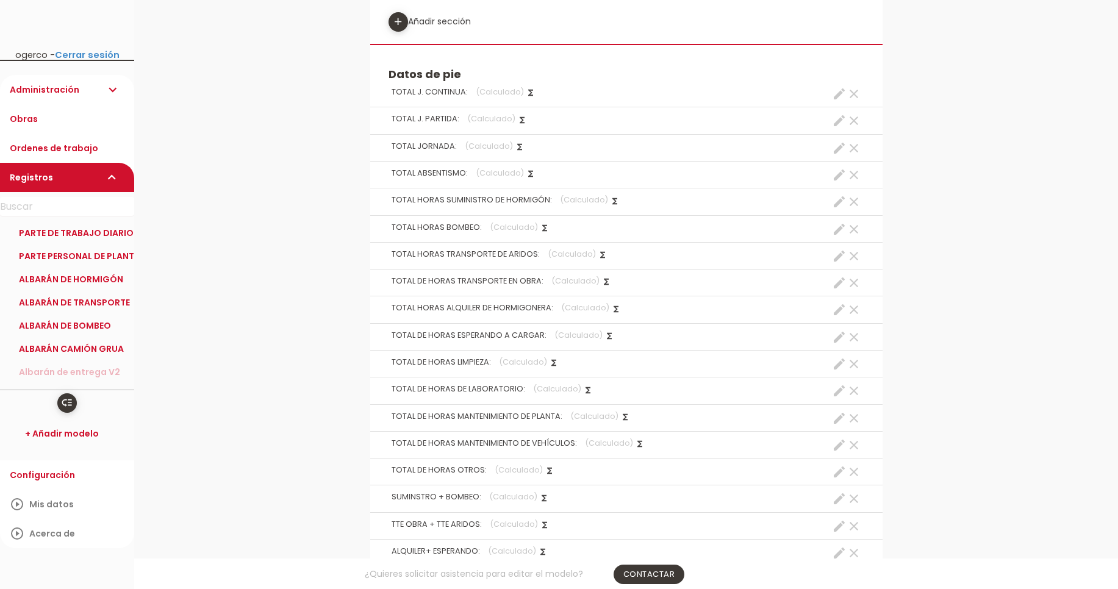
scroll to position [3259, 0]
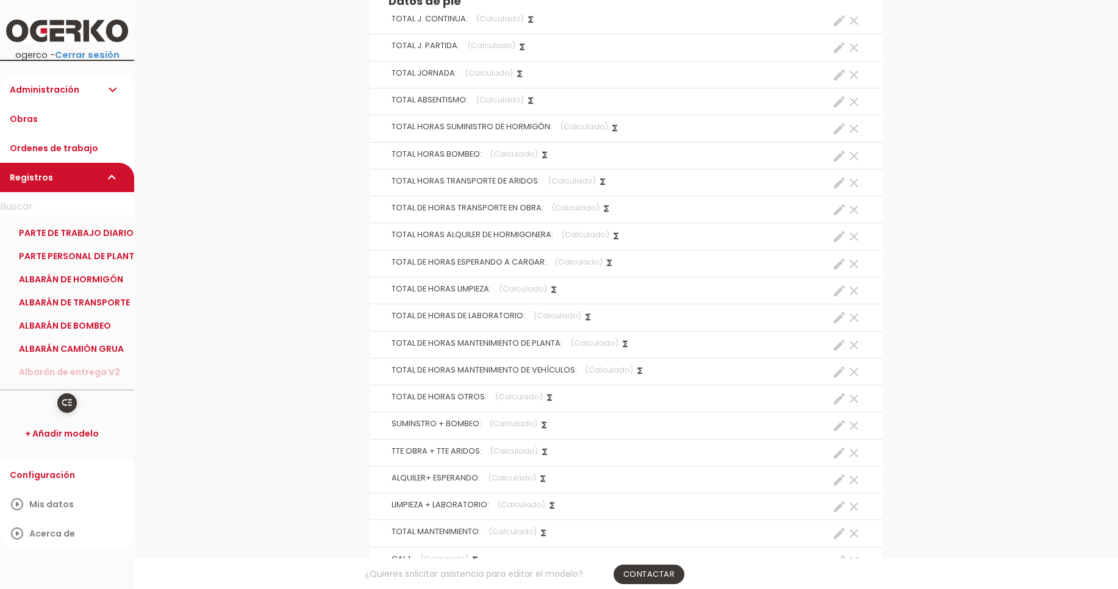
click at [837, 77] on icon "create" at bounding box center [839, 75] width 15 height 15
select select "footer_1"
select select "+"
select select "footer_2"
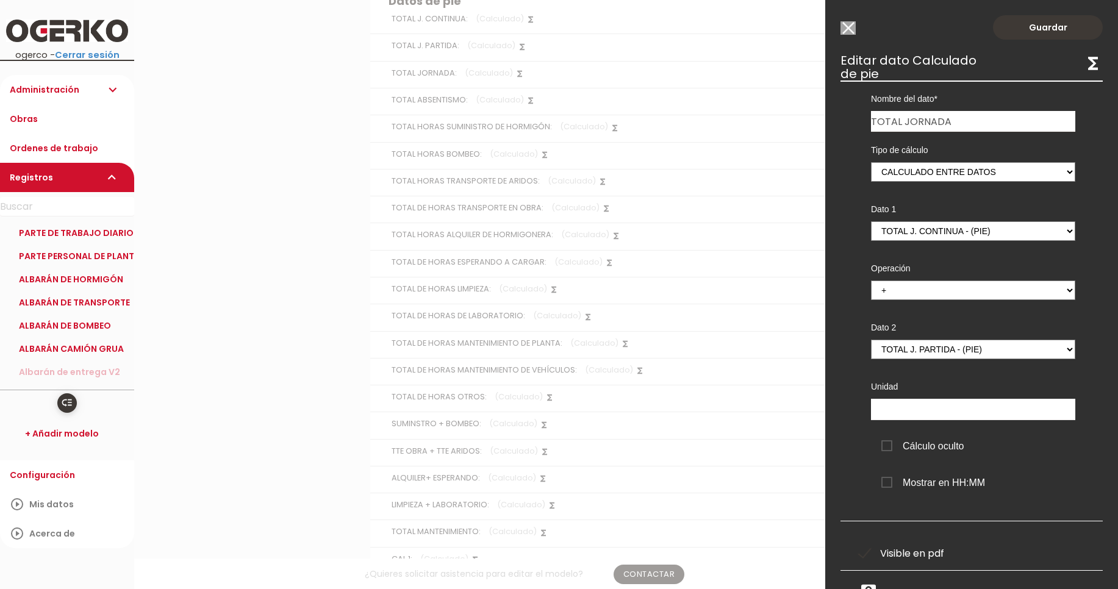
click at [845, 29] on input "Modelo sin Ordenes de trabajo" at bounding box center [847, 27] width 15 height 13
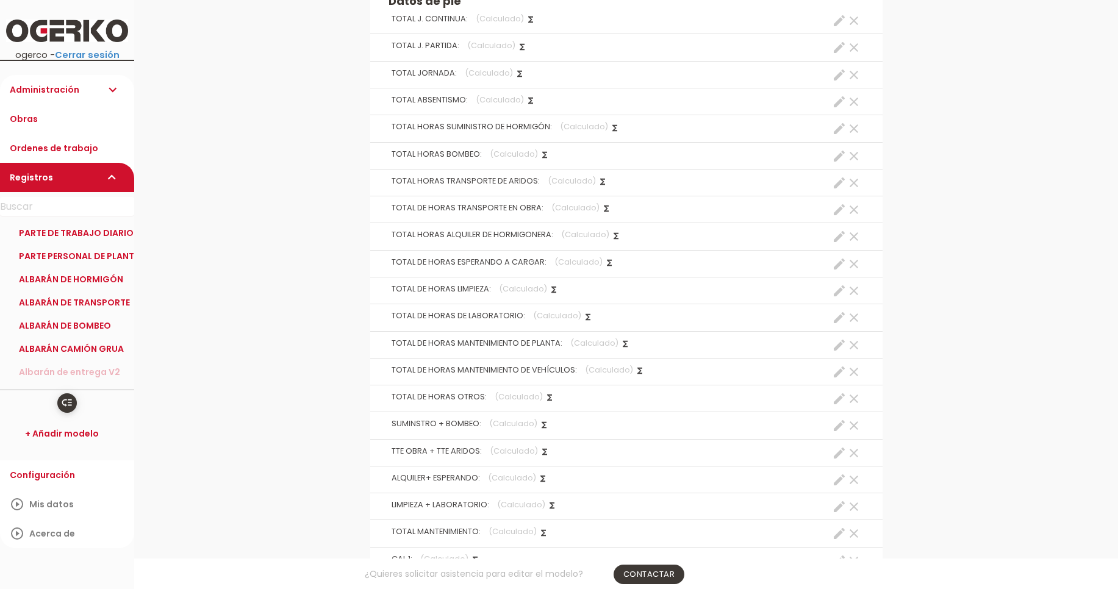
click at [835, 106] on icon "create" at bounding box center [839, 102] width 15 height 15
select select "23"
select select "ABSENTISMO_pos4"
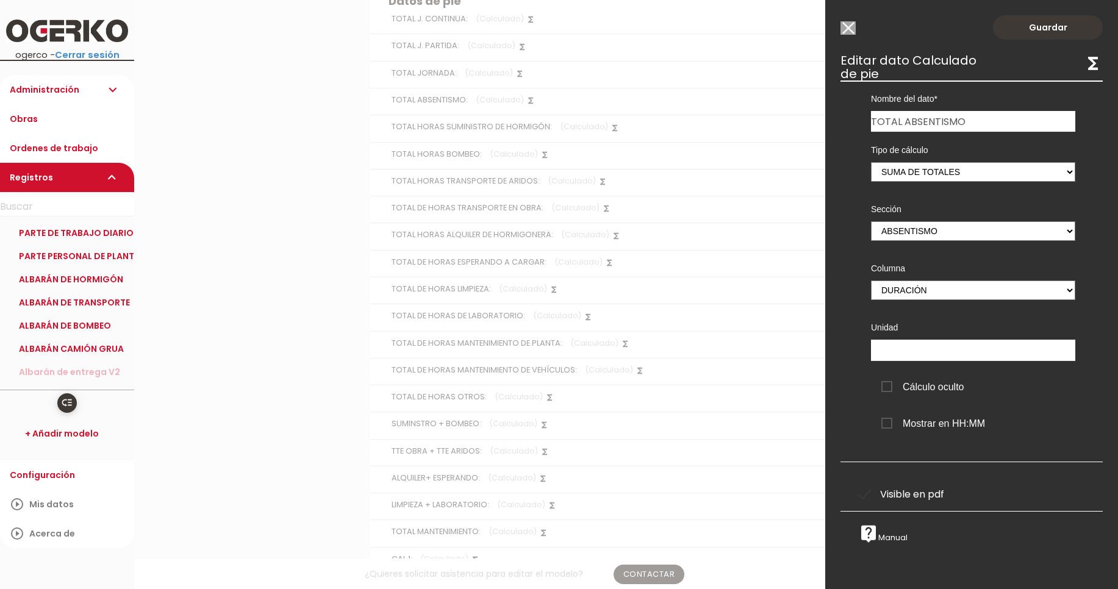
click at [850, 27] on input "Modelo sin Ordenes de trabajo" at bounding box center [847, 27] width 15 height 13
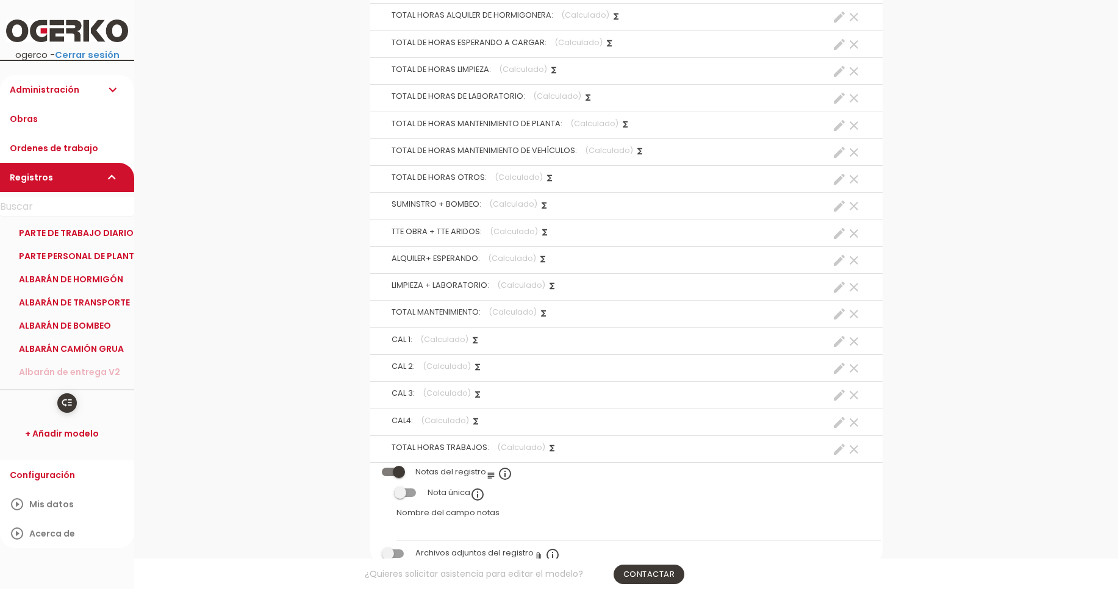
scroll to position [3698, 0]
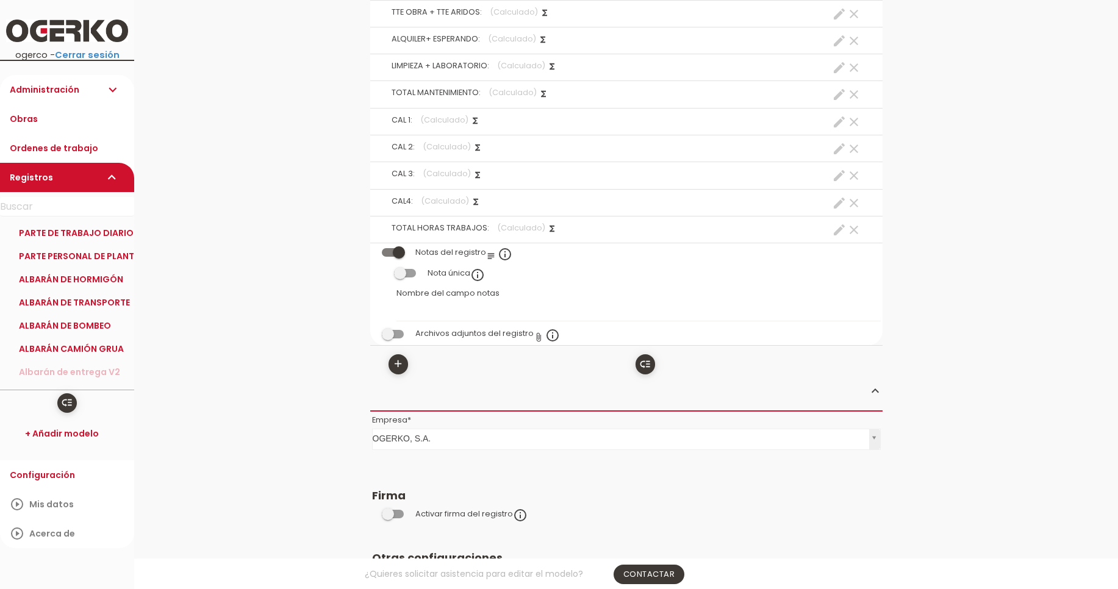
click at [837, 235] on icon "create" at bounding box center [839, 230] width 15 height 15
select select "footer_23"
select select "+"
select select "footer_24"
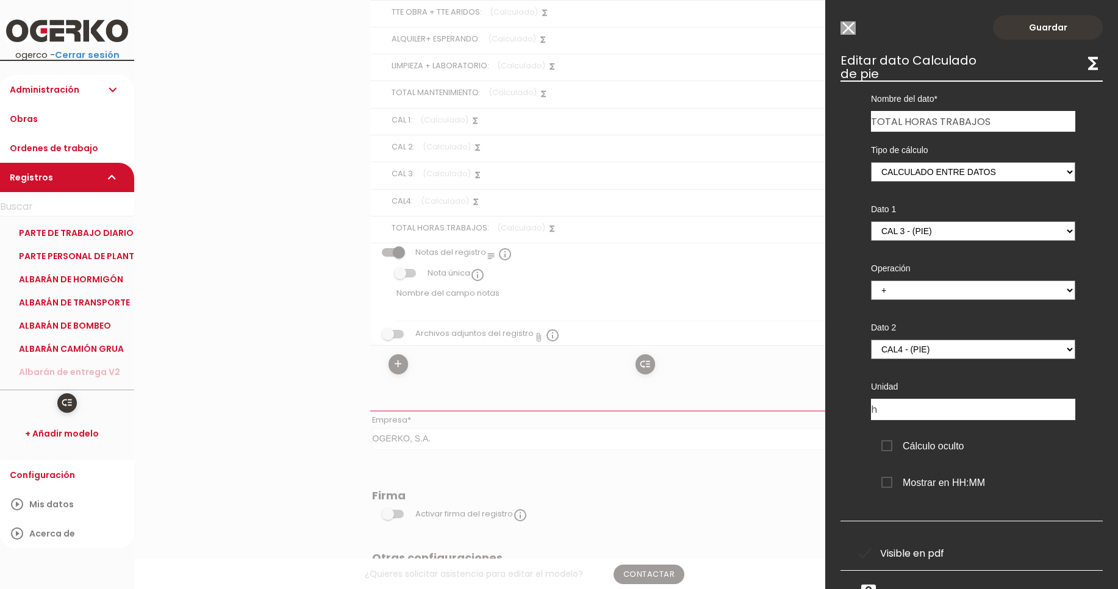
click at [848, 29] on input "Modelo sin Ordenes de trabajo" at bounding box center [847, 27] width 15 height 13
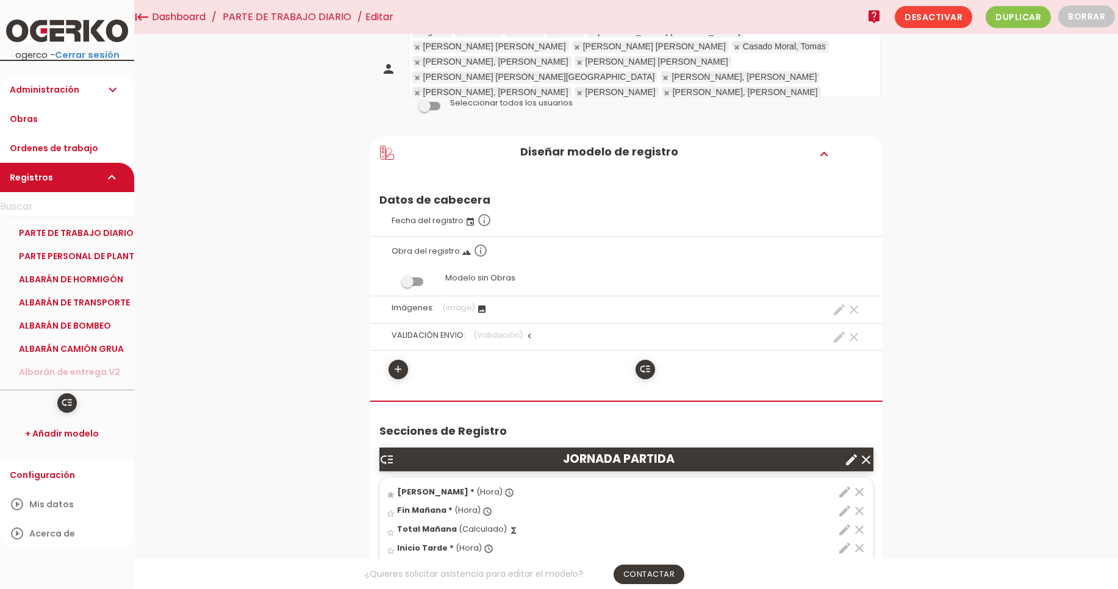
scroll to position [0, 0]
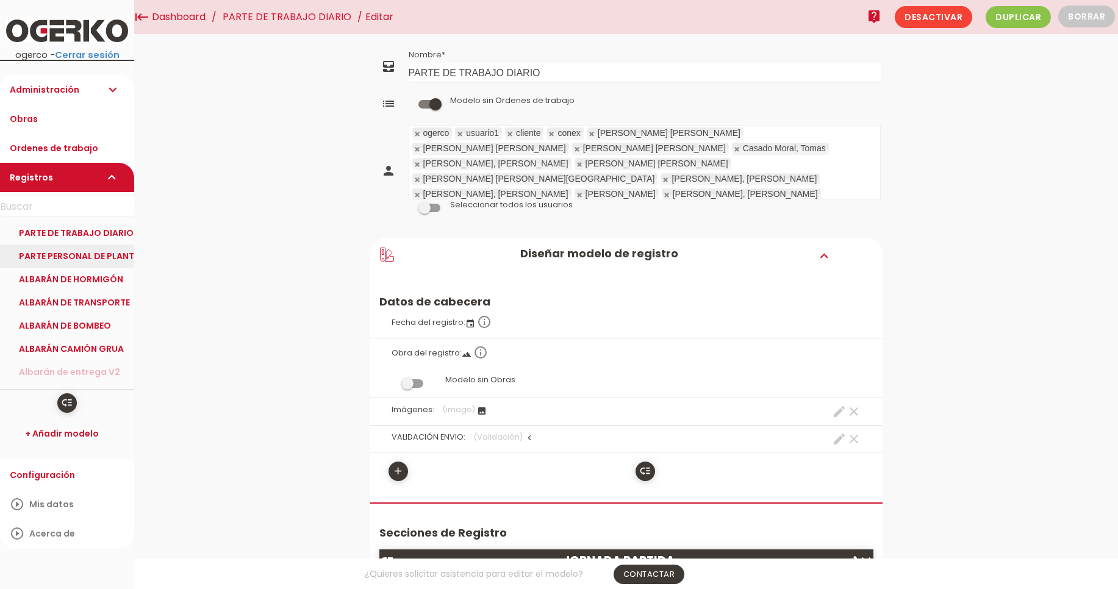
click at [89, 260] on link "PARTE PERSONAL DE PLANTA" at bounding box center [67, 256] width 134 height 23
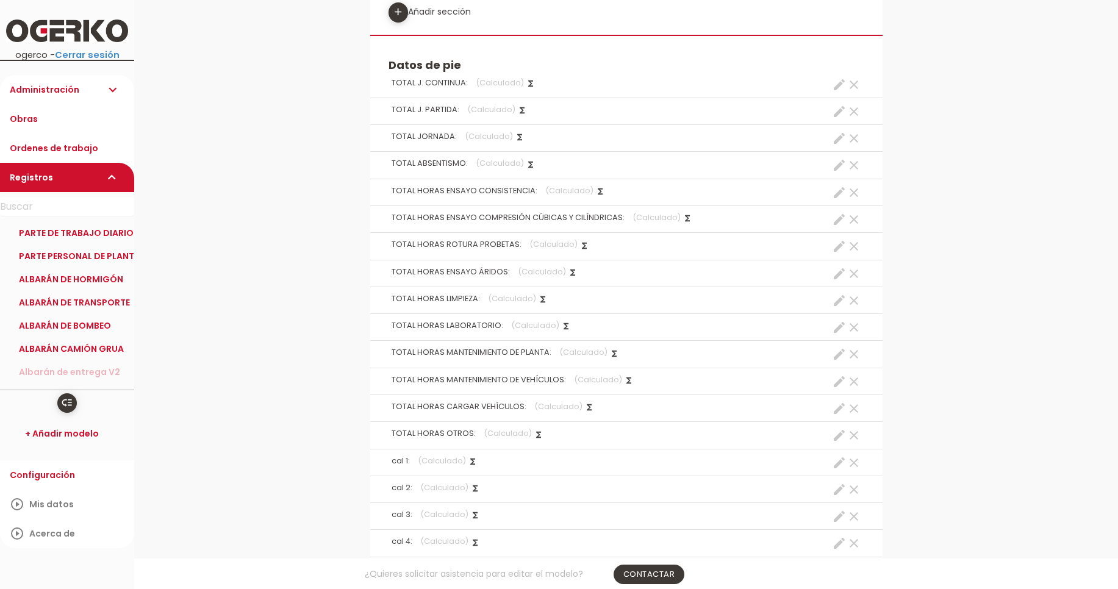
scroll to position [2635, 0]
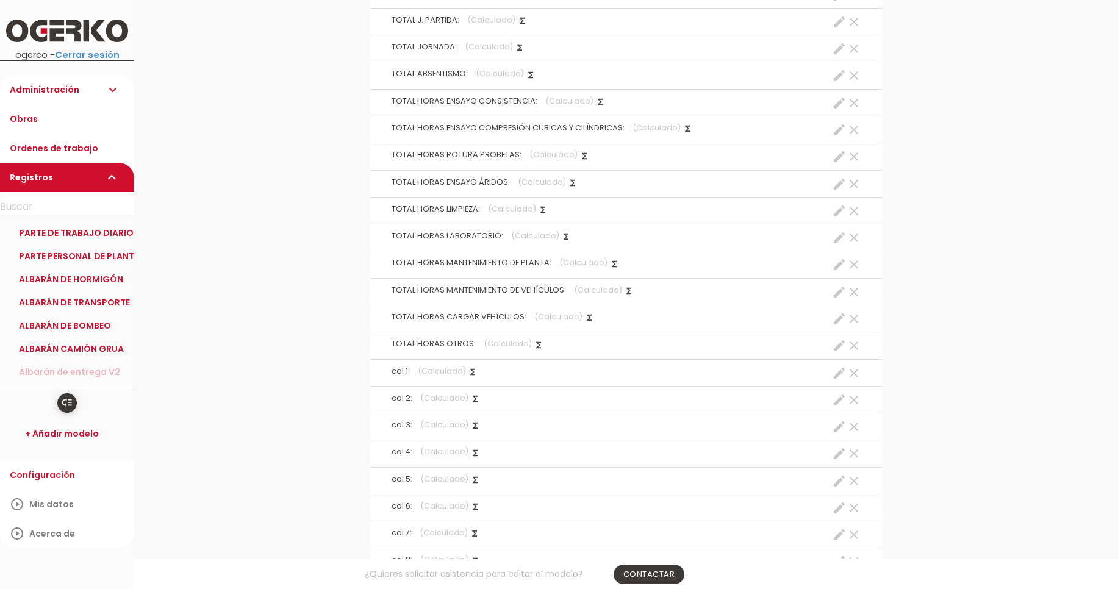
click at [836, 51] on icon "create" at bounding box center [839, 48] width 15 height 15
select select "footer_1"
select select "+"
select select "footer_2"
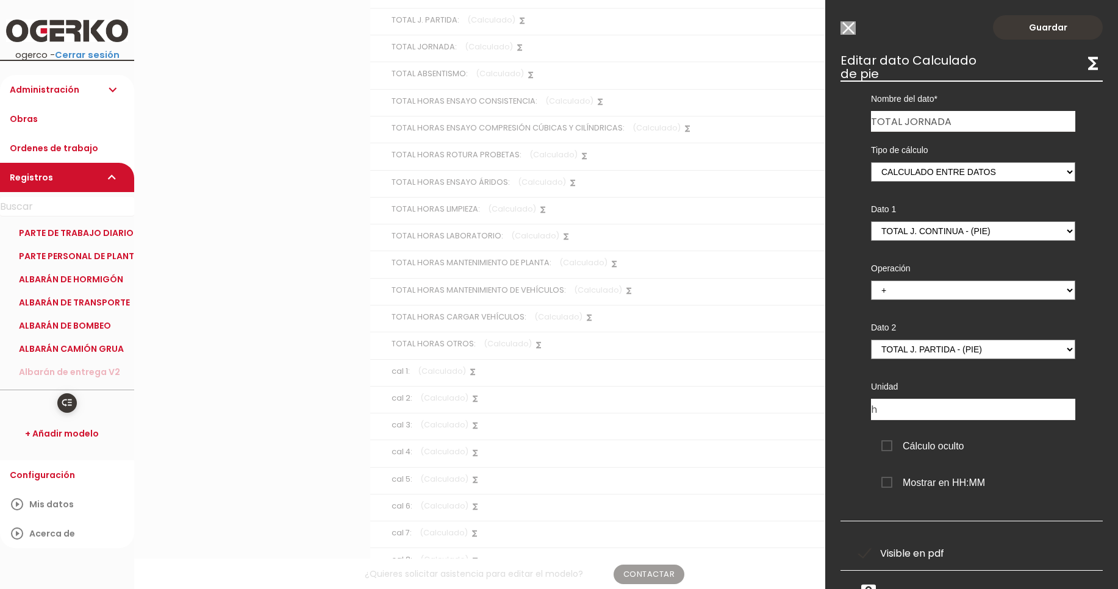
click at [849, 30] on input "Modelo sin Ordenes de trabajo" at bounding box center [847, 27] width 15 height 13
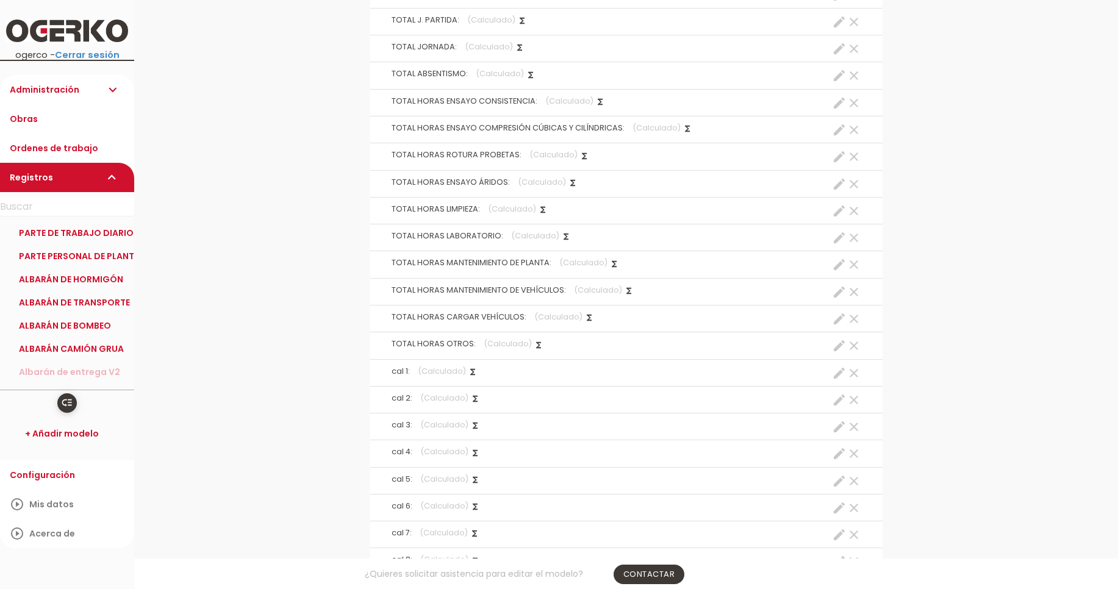
click at [839, 76] on icon "create" at bounding box center [839, 75] width 15 height 15
select select "51"
select select "ABSENTISMO_pos4"
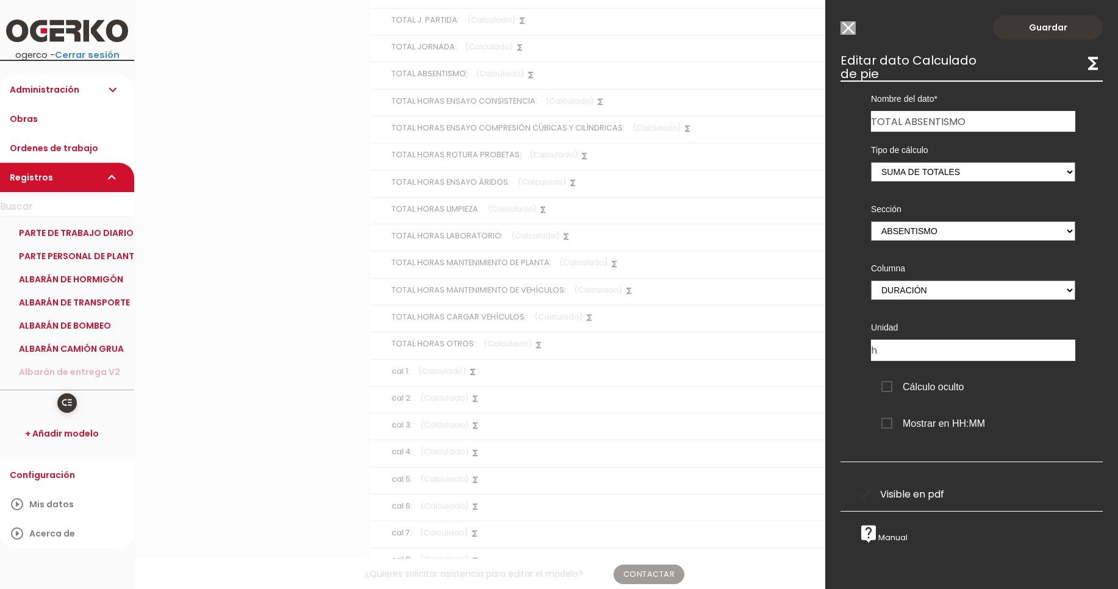
click at [855, 24] on input "Modelo sin Ordenes de trabajo" at bounding box center [847, 27] width 15 height 13
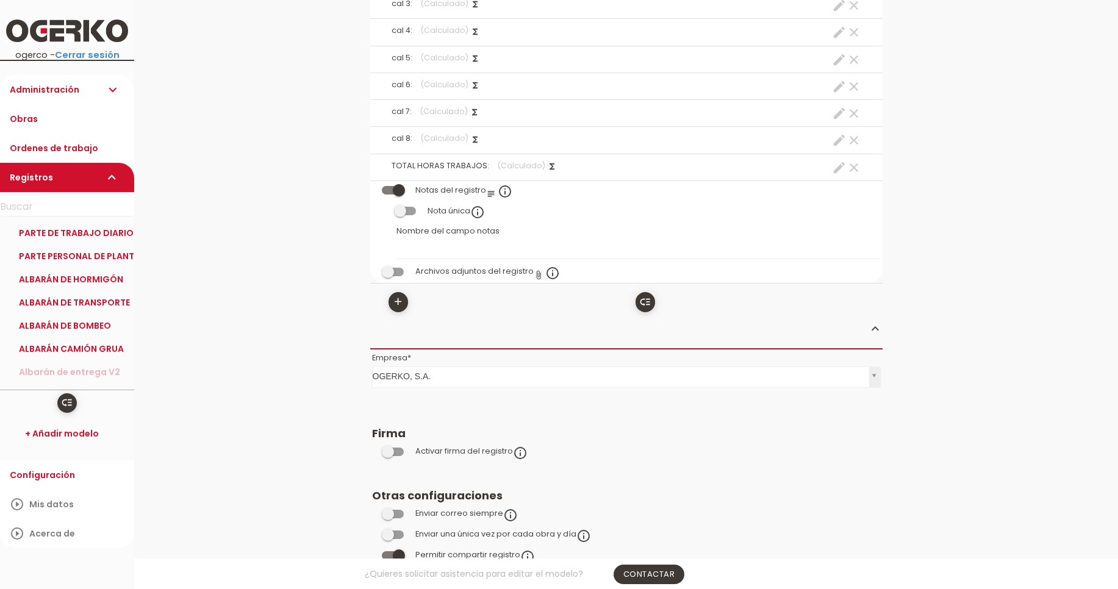
scroll to position [3074, 0]
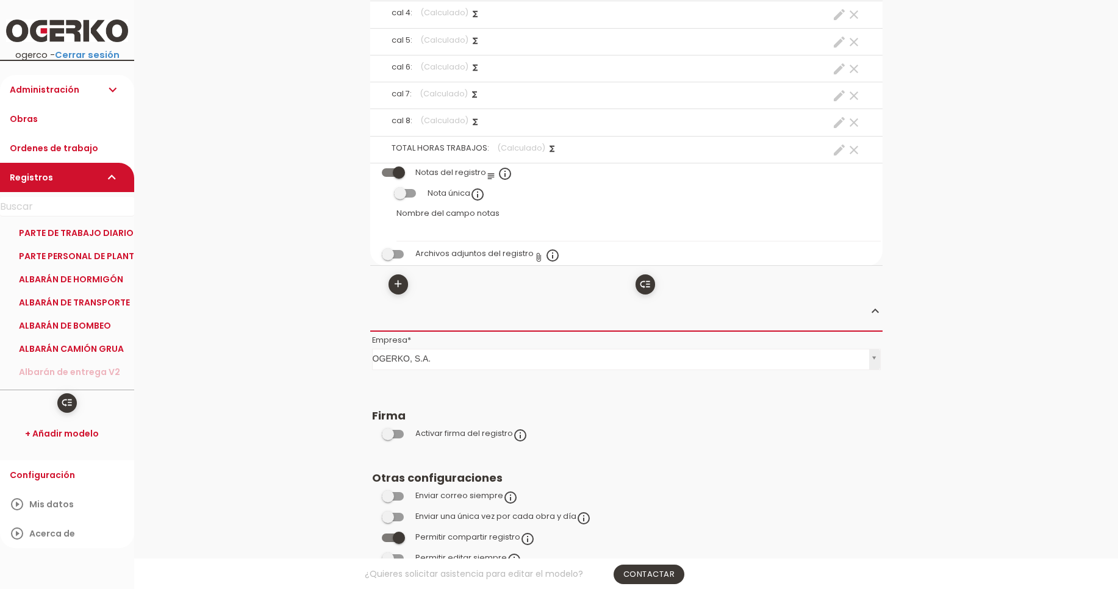
click at [834, 154] on icon "create" at bounding box center [839, 150] width 15 height 15
select select "footer_21"
select select "+"
select select "footer_22"
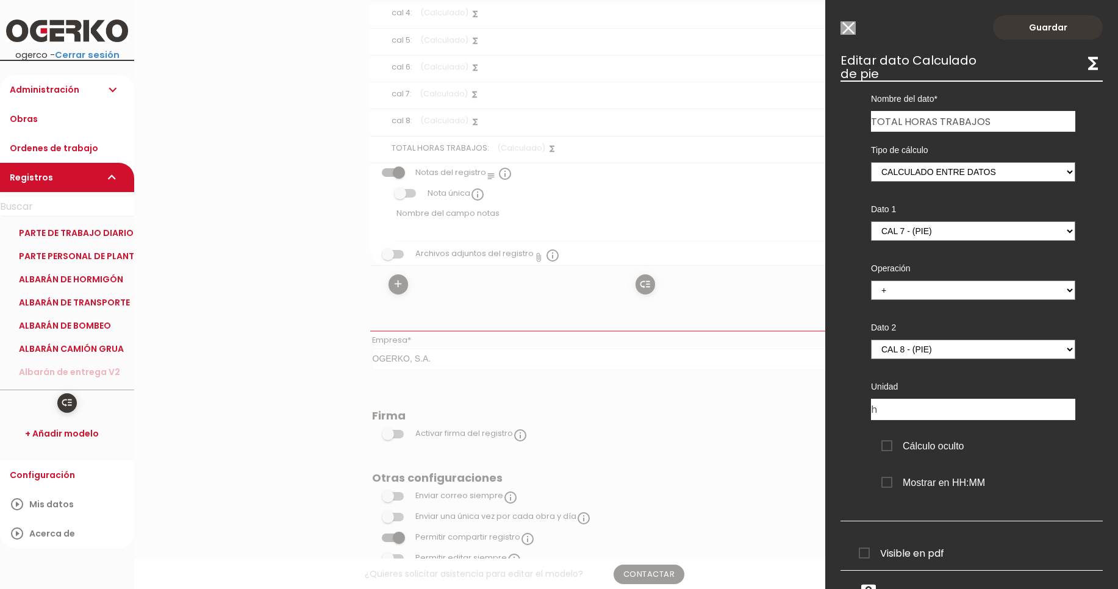
click at [848, 29] on input "Modelo sin Ordenes de trabajo" at bounding box center [847, 27] width 15 height 13
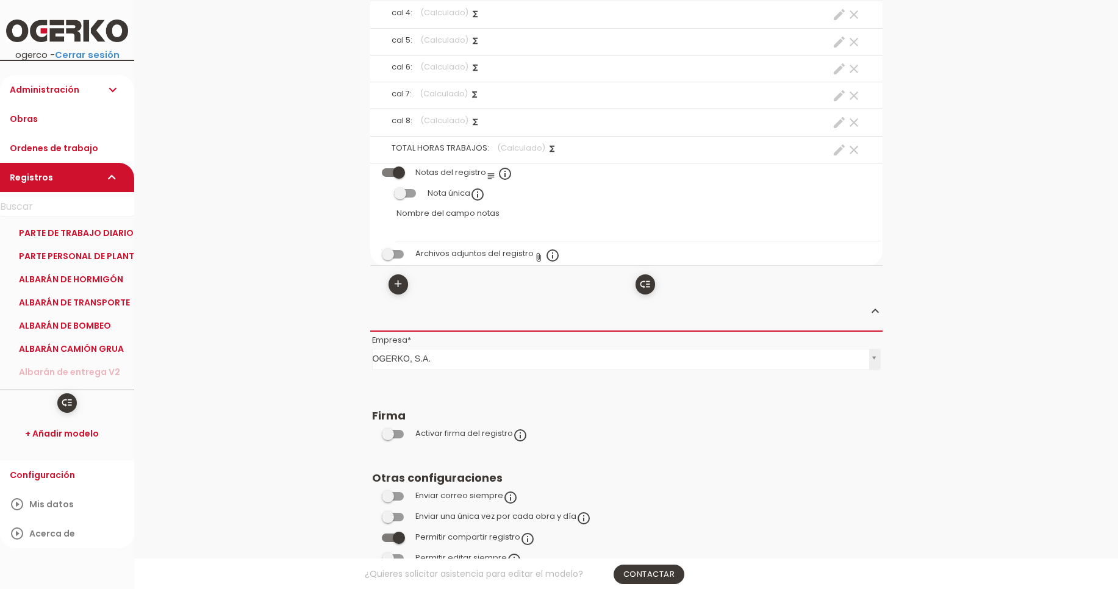
click at [77, 20] on img at bounding box center [67, 31] width 122 height 23
